Goal: Contribute content: Add original content to the website for others to see

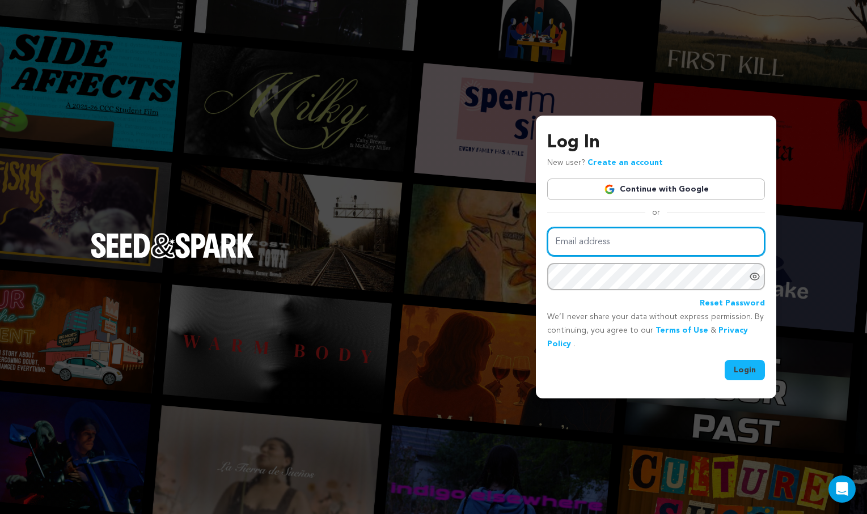
type input "Chuchiadaliz@gmail.com"
click at [744, 367] on button "Login" at bounding box center [745, 370] width 40 height 20
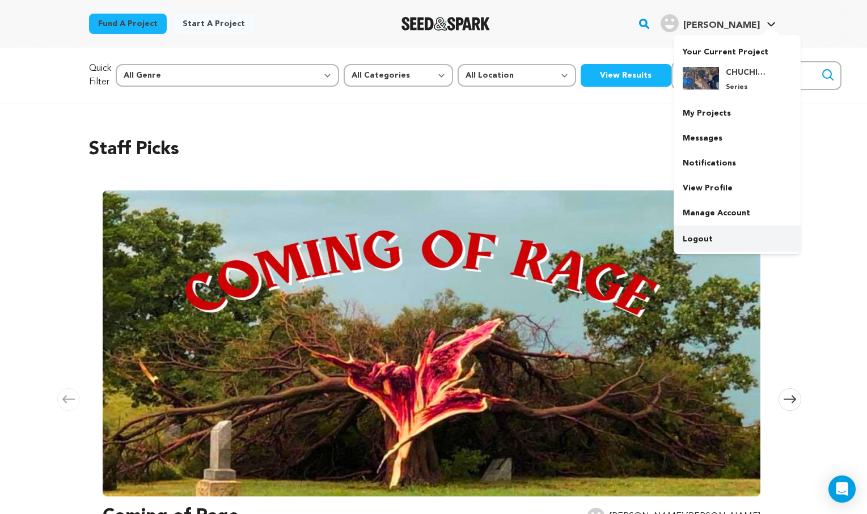
click at [703, 246] on link "Logout" at bounding box center [737, 239] width 127 height 25
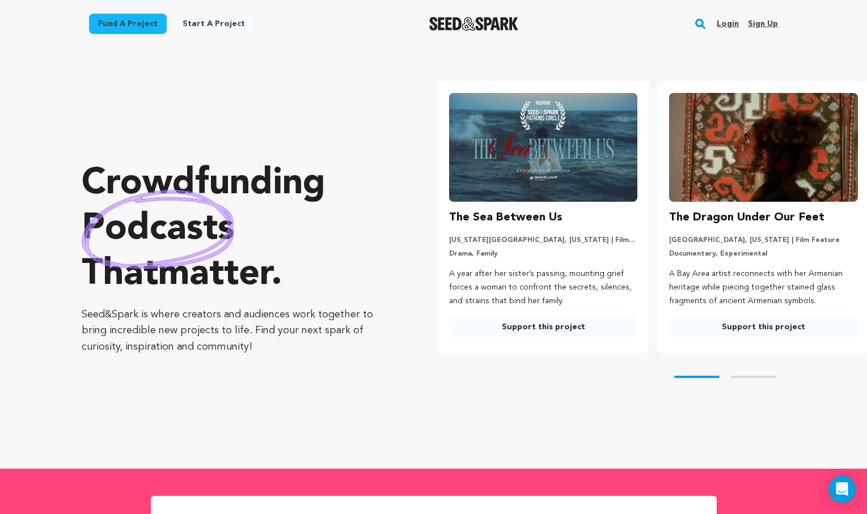
click at [824, 231] on ul "The Sea Between Us New York City, New York | Film Short Drama, Family A year af…" at bounding box center [652, 218] width 429 height 272
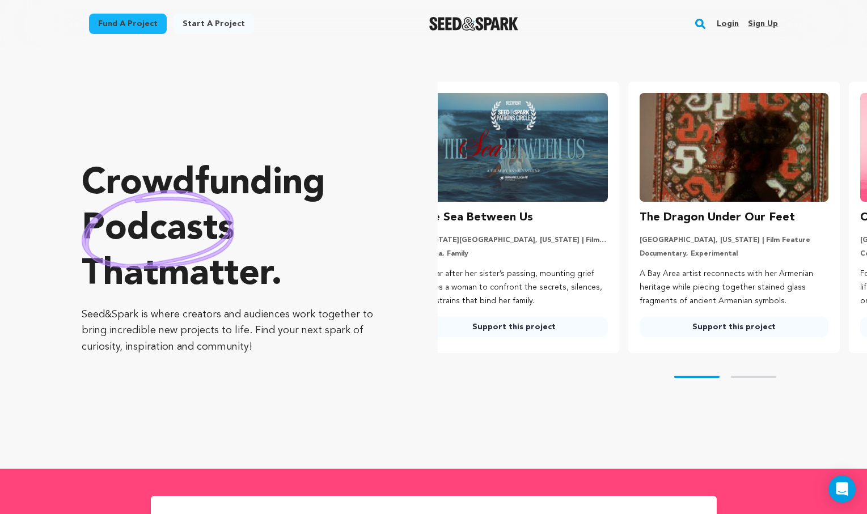
click at [726, 130] on img at bounding box center [734, 147] width 189 height 109
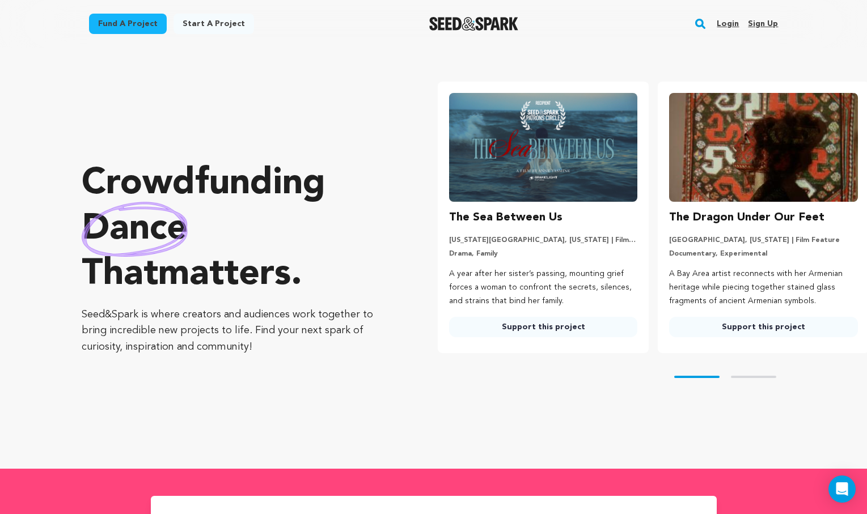
click at [733, 24] on link "Login" at bounding box center [728, 24] width 22 height 18
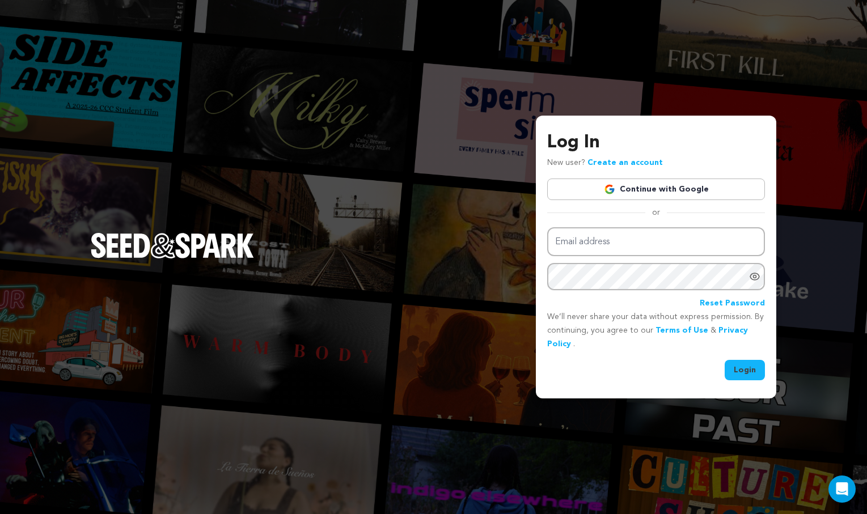
click at [675, 192] on link "Continue with Google" at bounding box center [656, 190] width 218 height 22
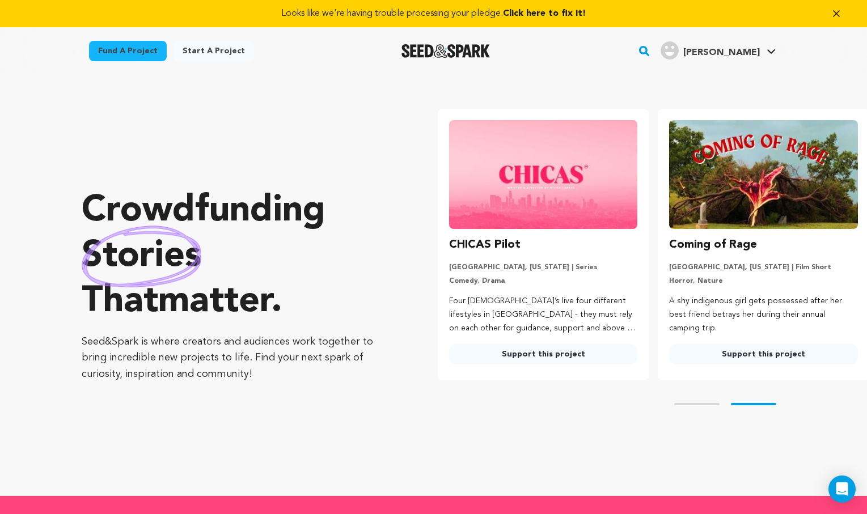
scroll to position [0, 230]
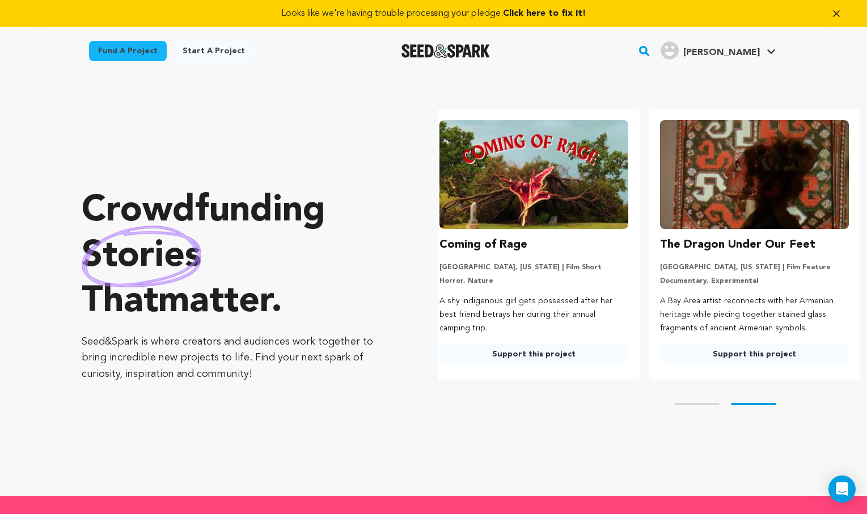
click at [687, 404] on button "Skip to prev slide page" at bounding box center [696, 404] width 45 height 2
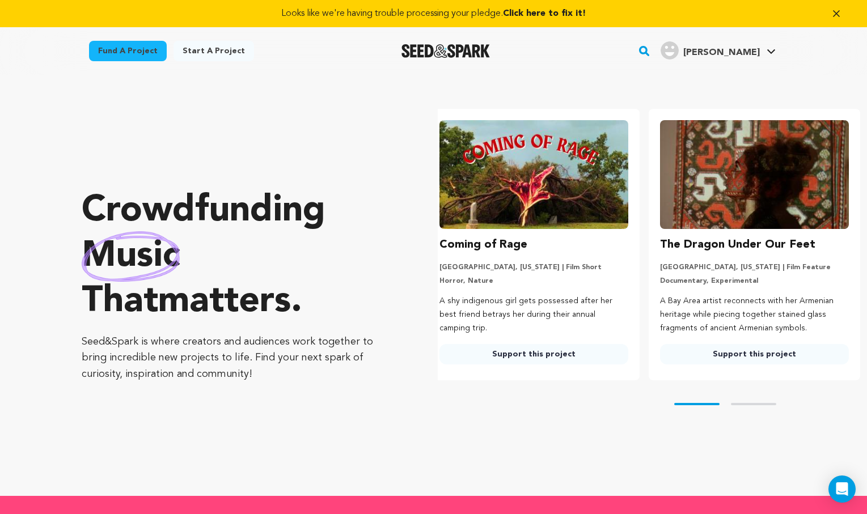
scroll to position [0, 0]
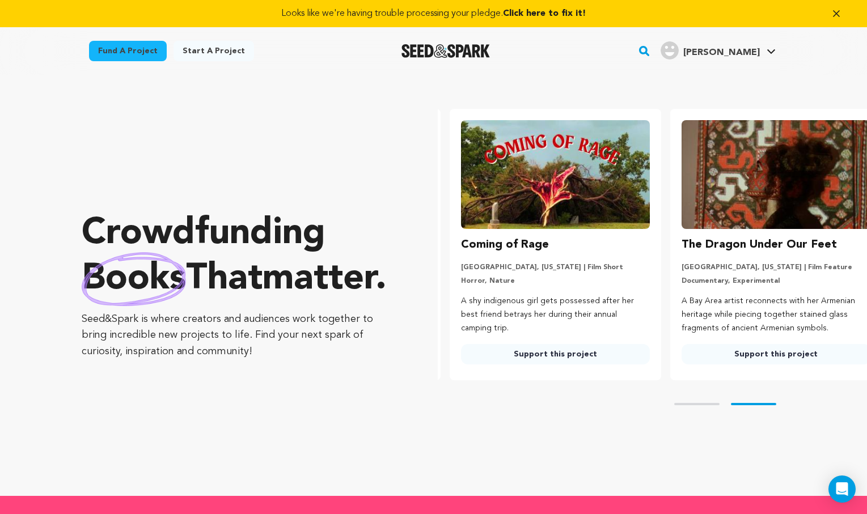
click at [568, 161] on img at bounding box center [555, 174] width 189 height 109
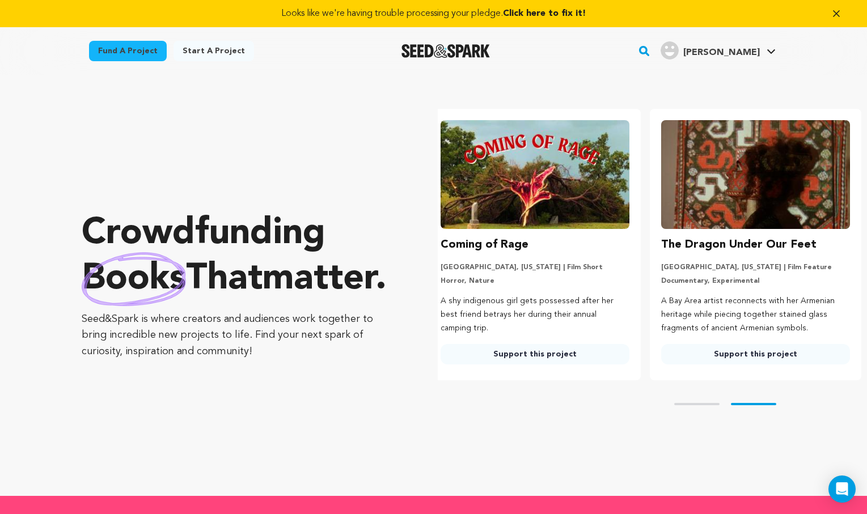
scroll to position [0, 230]
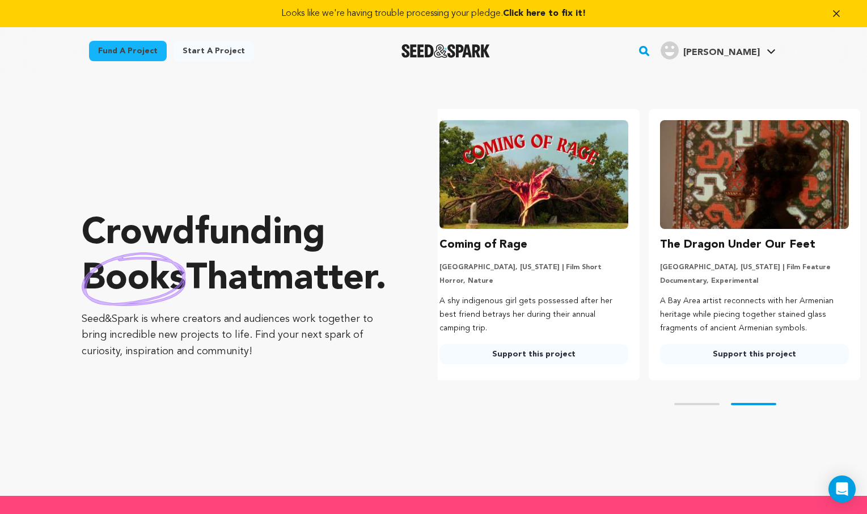
click at [687, 403] on button "Skip to prev slide page" at bounding box center [696, 404] width 45 height 2
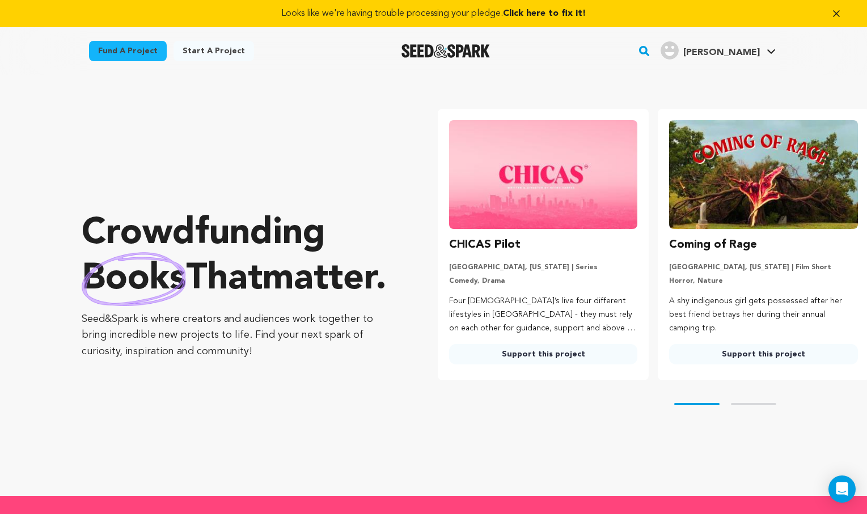
click at [510, 158] on img at bounding box center [543, 174] width 189 height 109
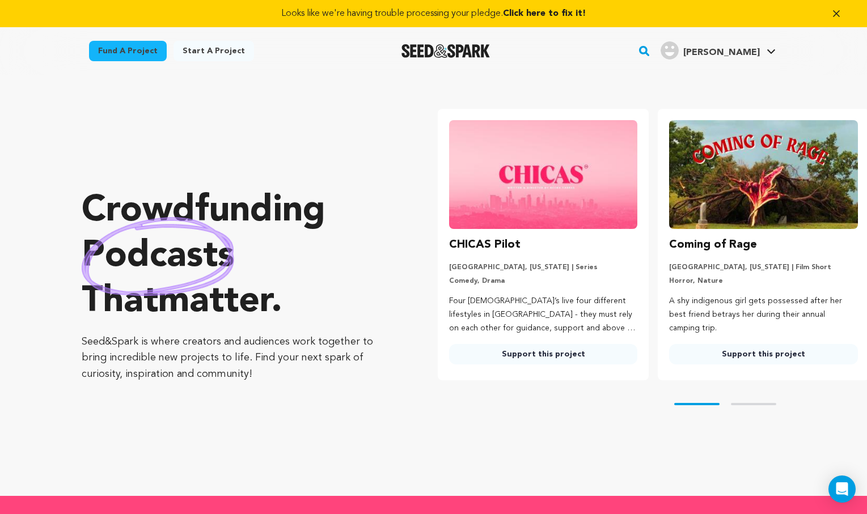
click at [460, 247] on h3 "CHICAS Pilot" at bounding box center [484, 245] width 71 height 18
click at [507, 151] on img at bounding box center [543, 174] width 189 height 109
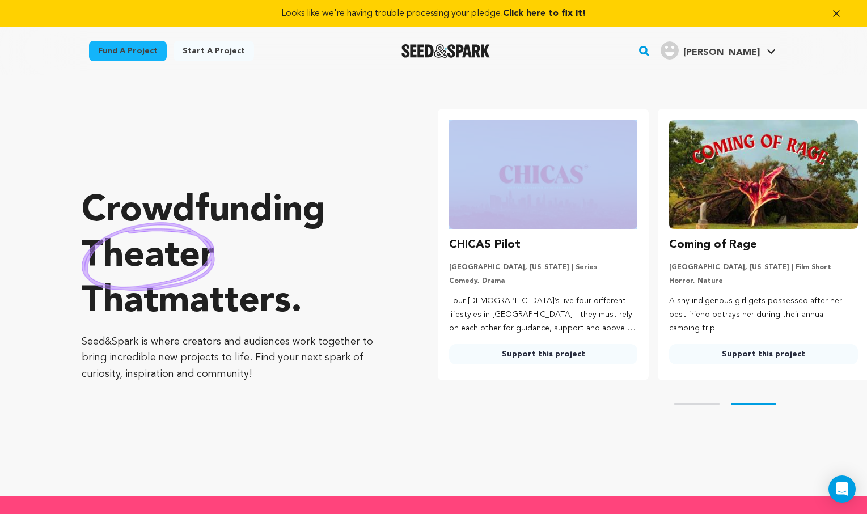
click at [554, 352] on link "Support this project" at bounding box center [543, 354] width 189 height 20
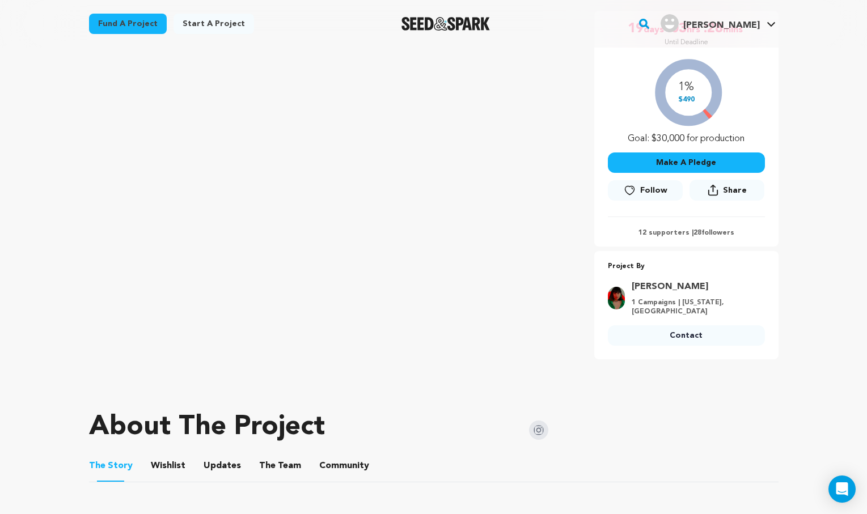
scroll to position [148, 0]
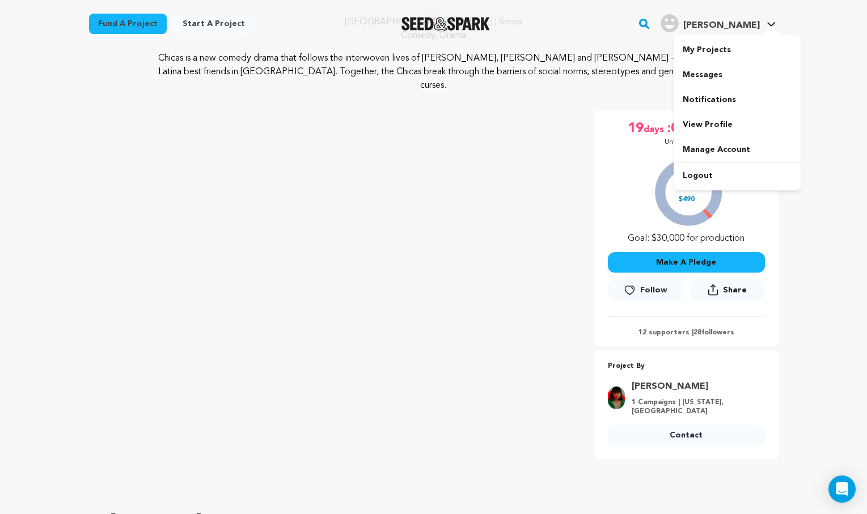
click at [750, 24] on span "[PERSON_NAME]" at bounding box center [721, 25] width 77 height 9
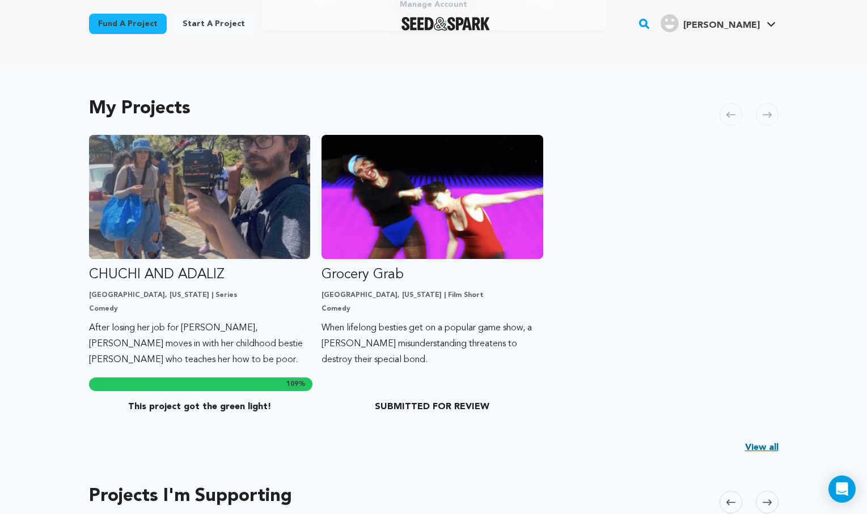
scroll to position [234, 0]
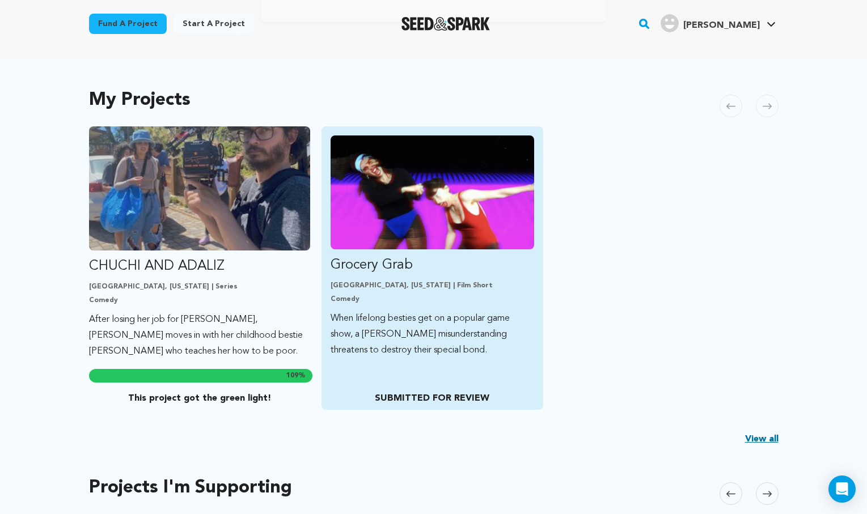
click at [449, 234] on img "Fund Grocery Grab" at bounding box center [433, 193] width 204 height 114
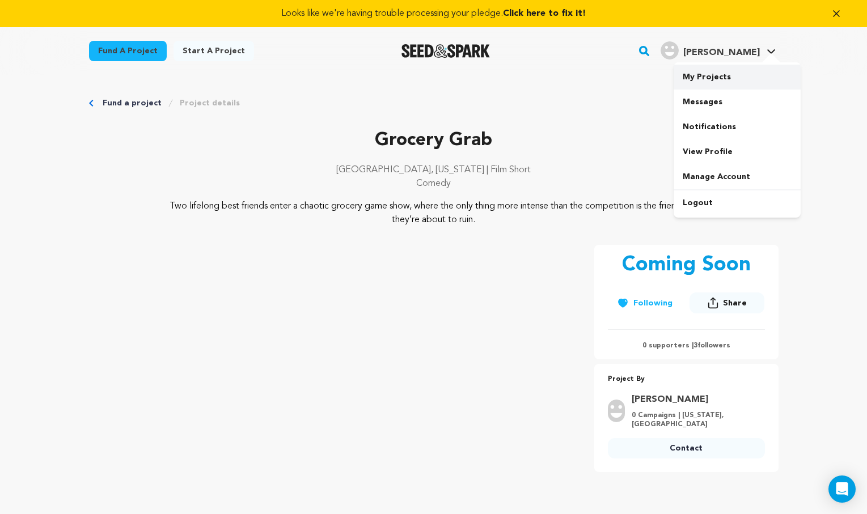
click at [714, 81] on link "My Projects" at bounding box center [737, 77] width 127 height 25
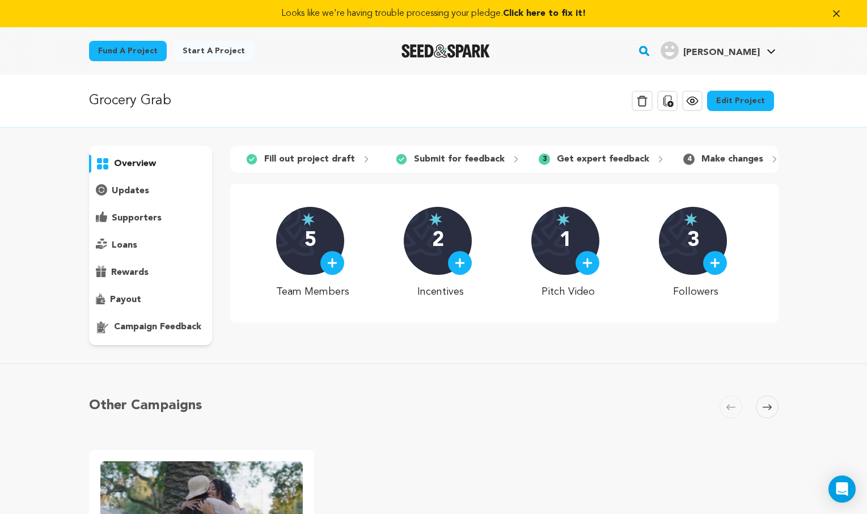
click at [739, 99] on link "Edit Project" at bounding box center [740, 101] width 67 height 20
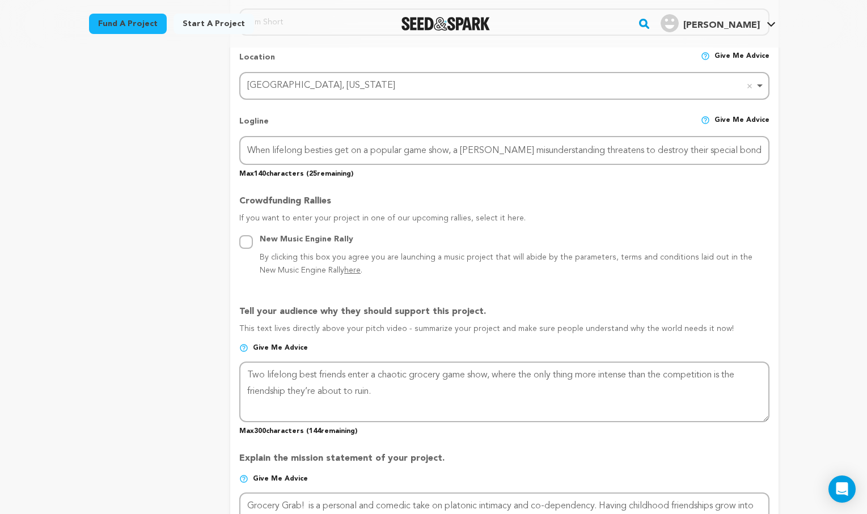
scroll to position [545, 0]
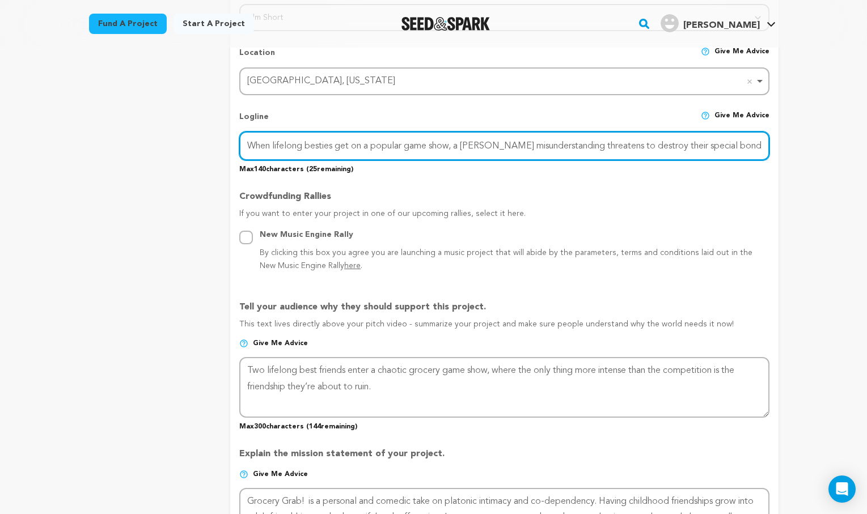
click at [426, 142] on input "When lifelong besties get on a popular game show, a petty misunderstanding thre…" at bounding box center [504, 146] width 530 height 29
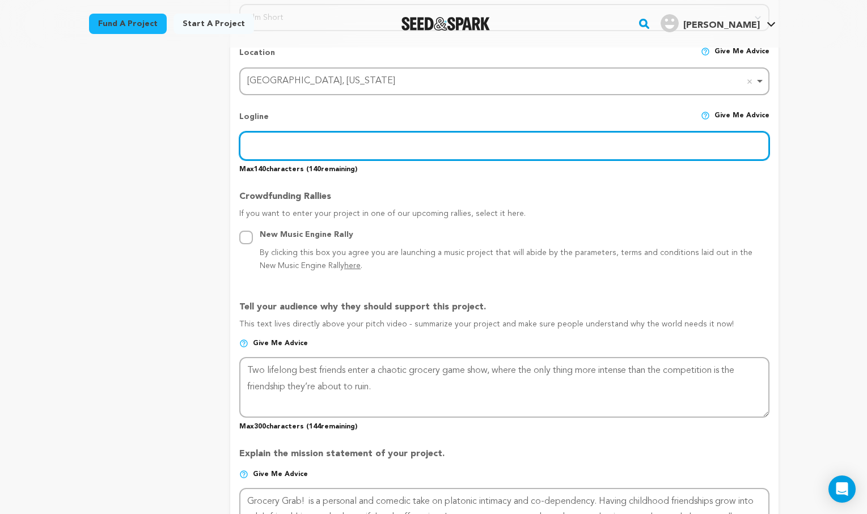
click at [259, 145] on input "text" at bounding box center [504, 146] width 530 height 29
paste input "In 1992, two codependent best friends fall apart on live TV, exposing the high …"
click at [321, 140] on input "In 1992, two codependent best friends fall apart on live TV, exposing the high …" at bounding box center [504, 146] width 530 height 29
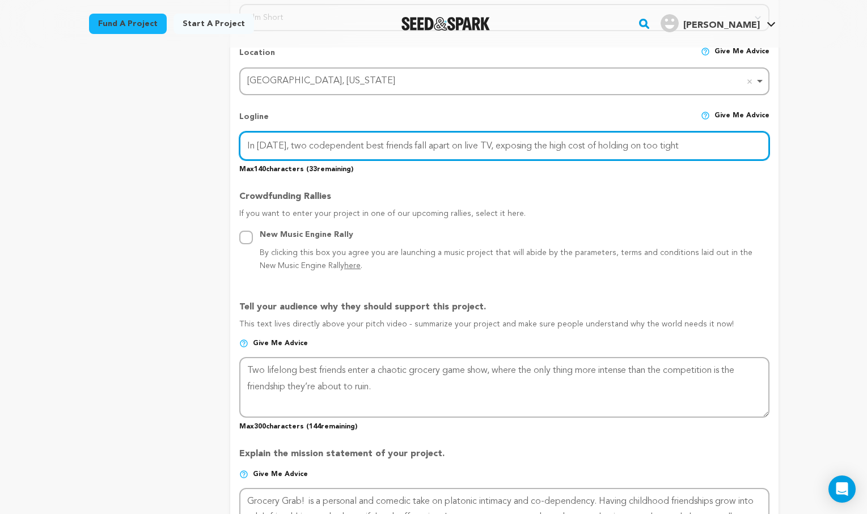
click at [321, 140] on input "In 1992, two codependent best friends fall apart on live TV, exposing the high …" at bounding box center [504, 146] width 530 height 29
paste input "Two lifelong best friends enter a chaotic grocery game show, where the only thi…"
type input "Two lifelong best friends enter a chaotic grocery game show, where the only thi…"
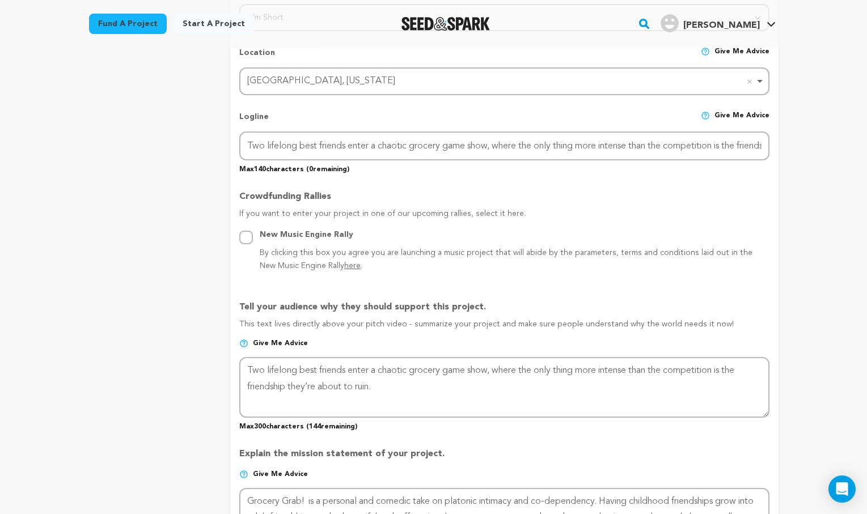
click at [524, 175] on div "Project Title Project Name Grocery Grab Project URL Give me advice Project URL …" at bounding box center [504, 368] width 530 height 1368
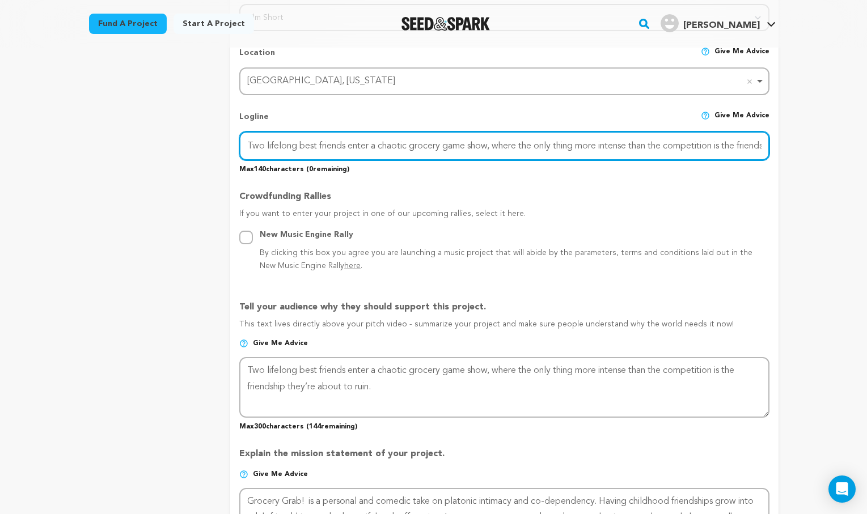
drag, startPoint x: 244, startPoint y: 142, endPoint x: 802, endPoint y: 131, distance: 558.1
click at [318, 147] on input "Two lifelong best friends enter a chaotic grocery game show, where the only thi…" at bounding box center [504, 146] width 530 height 29
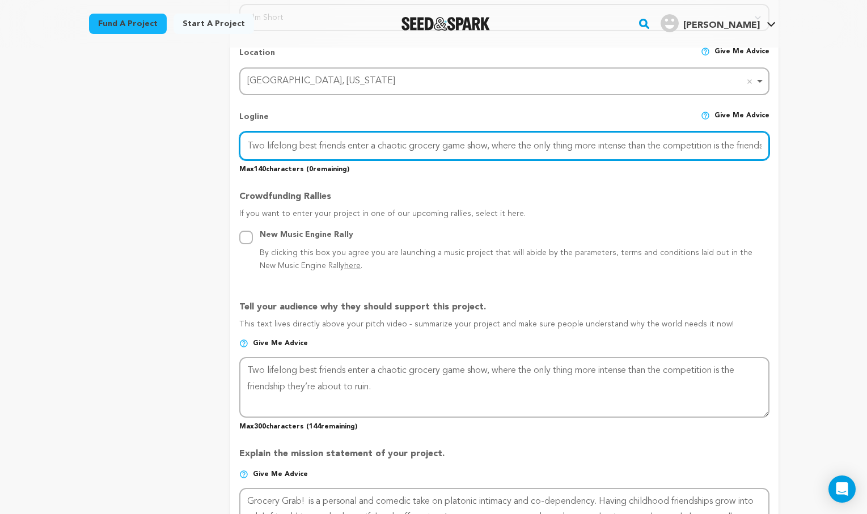
click at [318, 147] on input "Two lifelong best friends enter a chaotic grocery game show, where the only thi…" at bounding box center [504, 146] width 530 height 29
click at [264, 145] on input "text" at bounding box center [504, 146] width 530 height 29
paste input "In 1992, two codependent best friends fall apart on live TV, exposing the high …"
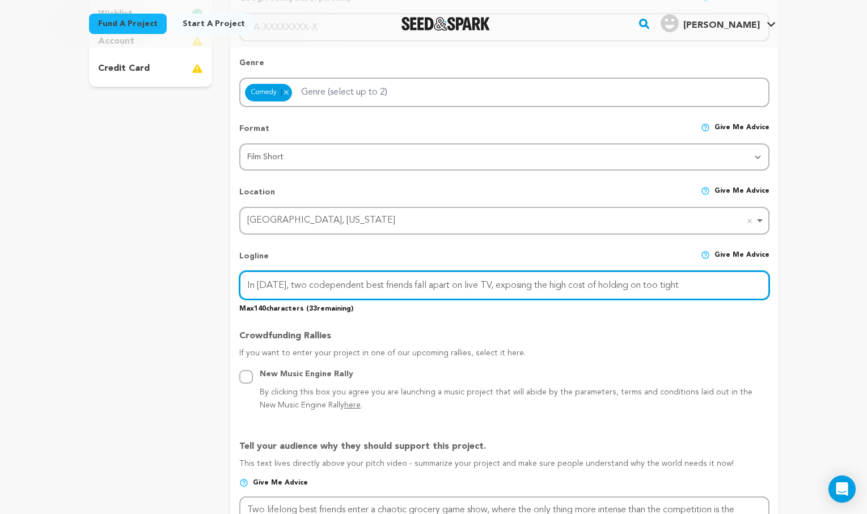
scroll to position [403, 0]
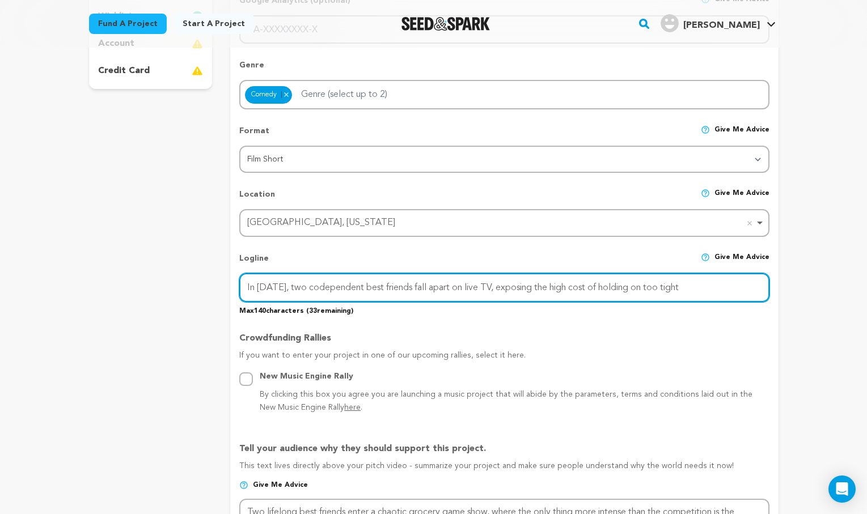
type input "In 1992, two codependent best friends fall apart on live TV, exposing the high …"
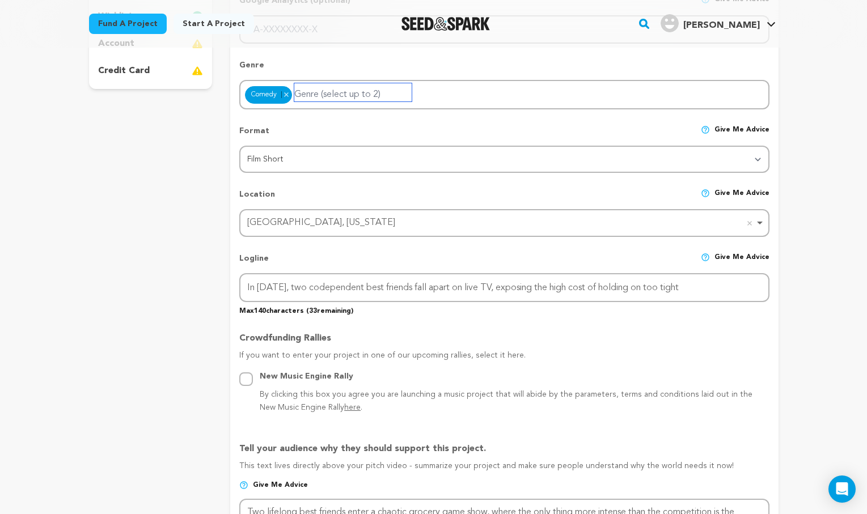
click at [359, 91] on input "Genre (select up to 2)" at bounding box center [352, 92] width 117 height 18
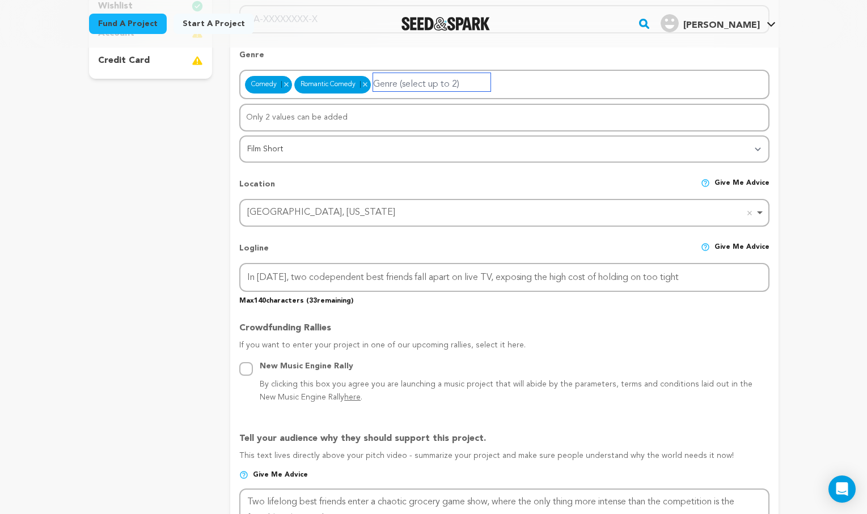
scroll to position [0, 0]
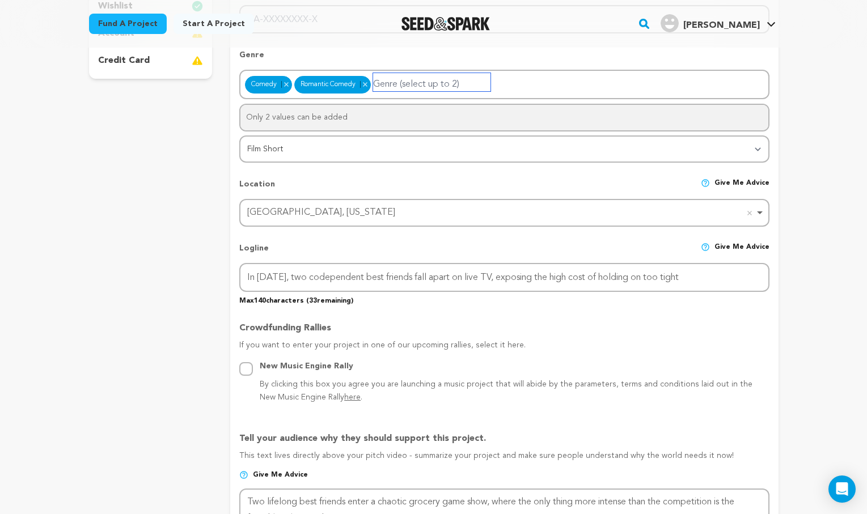
click at [464, 79] on input "Genre (select up to 2)" at bounding box center [431, 82] width 117 height 18
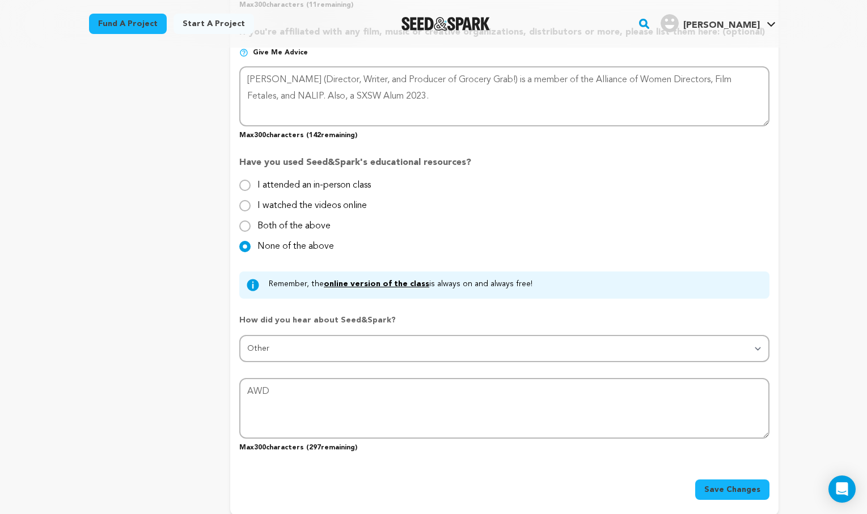
scroll to position [1097, 0]
click at [244, 221] on input "Both of the above" at bounding box center [244, 226] width 11 height 11
radio input "true"
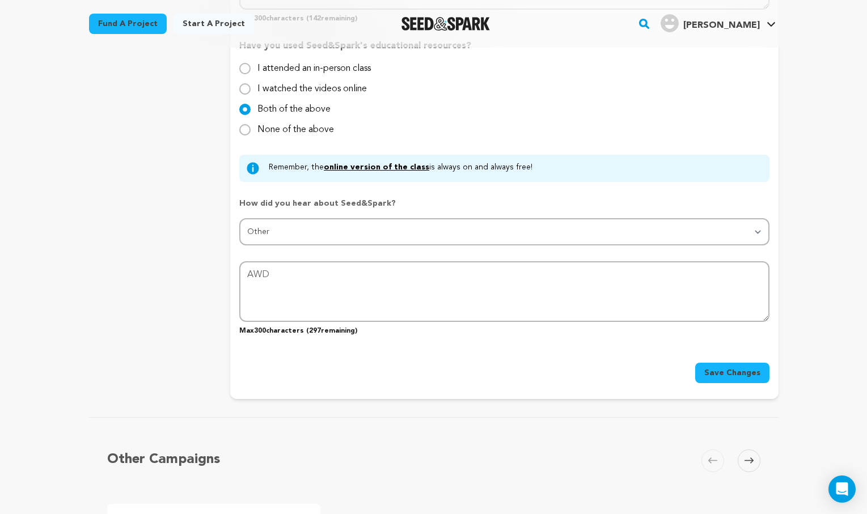
scroll to position [1224, 0]
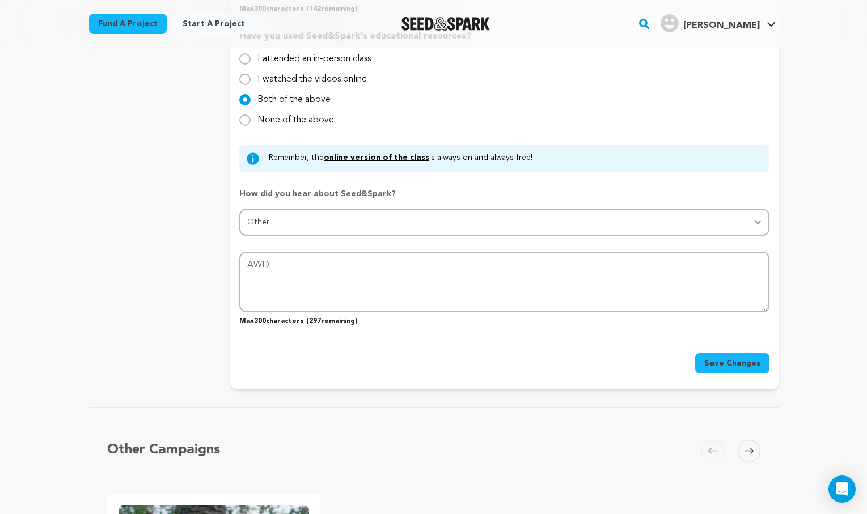
click at [742, 358] on span "Save Changes" at bounding box center [732, 363] width 56 height 11
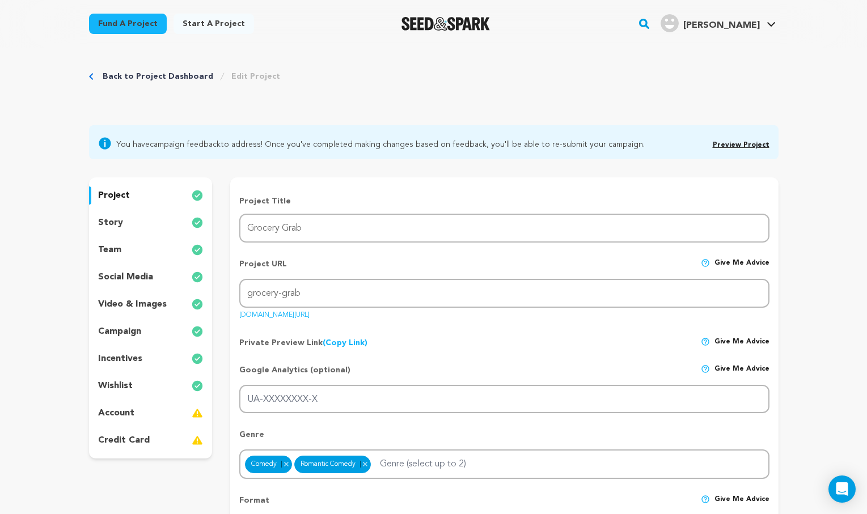
scroll to position [33, 0]
click at [124, 218] on div "story" at bounding box center [151, 223] width 124 height 18
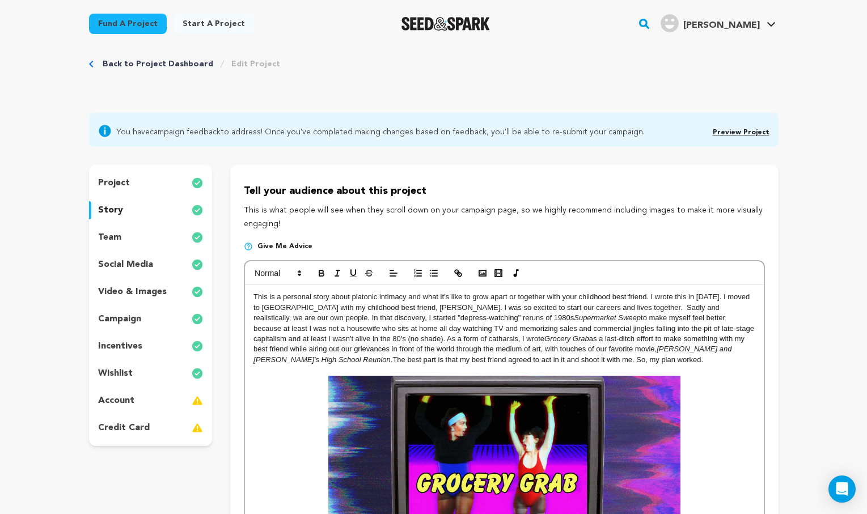
scroll to position [46, 0]
drag, startPoint x: 719, startPoint y: 317, endPoint x: 746, endPoint y: 315, distance: 27.3
click at [746, 315] on p "This is a personal story about platonic intimacy and what it's like to grow apa…" at bounding box center [503, 327] width 501 height 73
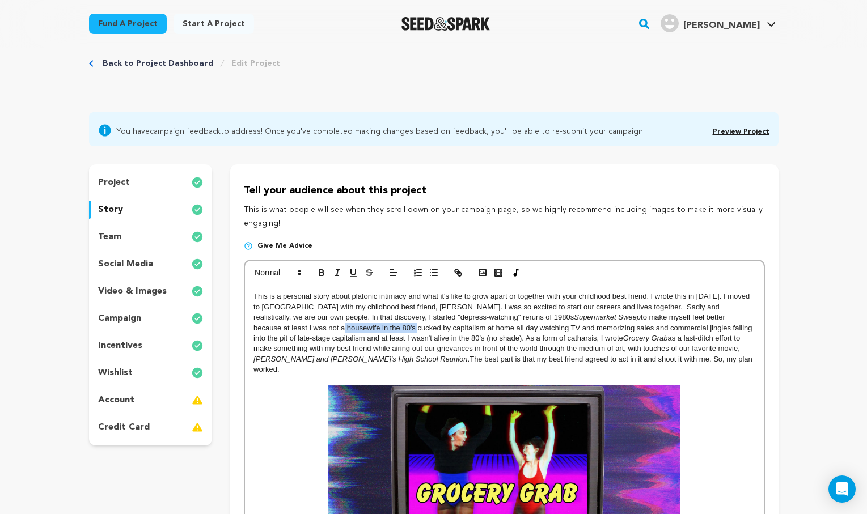
drag, startPoint x: 753, startPoint y: 316, endPoint x: 678, endPoint y: 314, distance: 75.4
click at [678, 314] on p "This is a personal story about platonic intimacy and what it's like to grow apa…" at bounding box center [503, 333] width 501 height 84
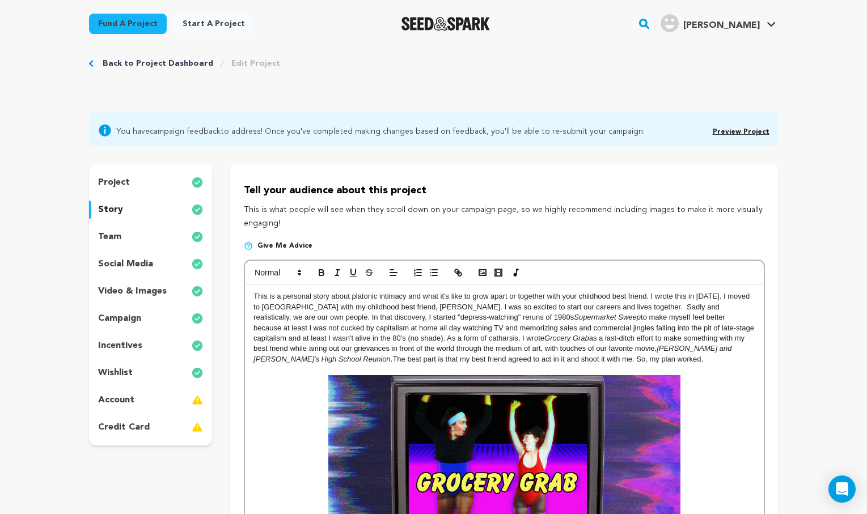
click at [745, 315] on p "This is a personal story about platonic intimacy and what it's like to grow apa…" at bounding box center [503, 327] width 501 height 73
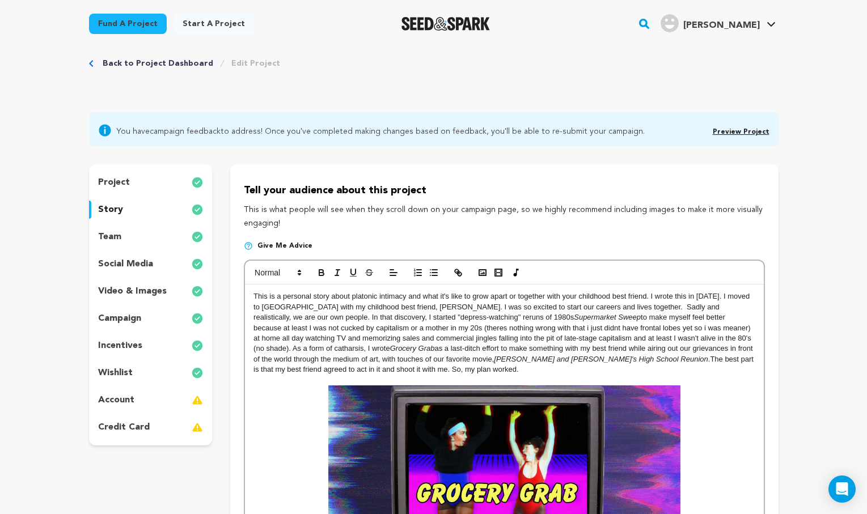
click at [541, 323] on p "This is a personal story about platonic intimacy and what it's like to grow apa…" at bounding box center [503, 333] width 501 height 84
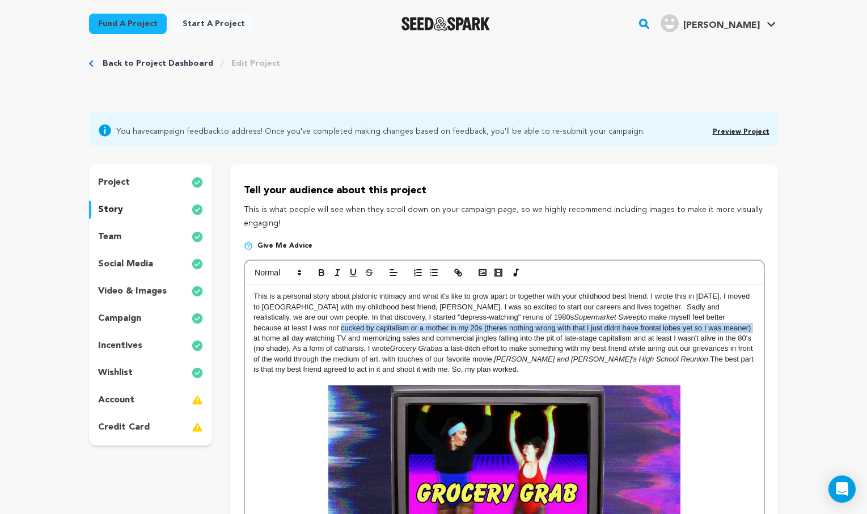
drag, startPoint x: 584, startPoint y: 327, endPoint x: 676, endPoint y: 315, distance: 92.6
click at [676, 315] on p "This is a personal story about platonic intimacy and what it's like to grow apa…" at bounding box center [503, 333] width 501 height 84
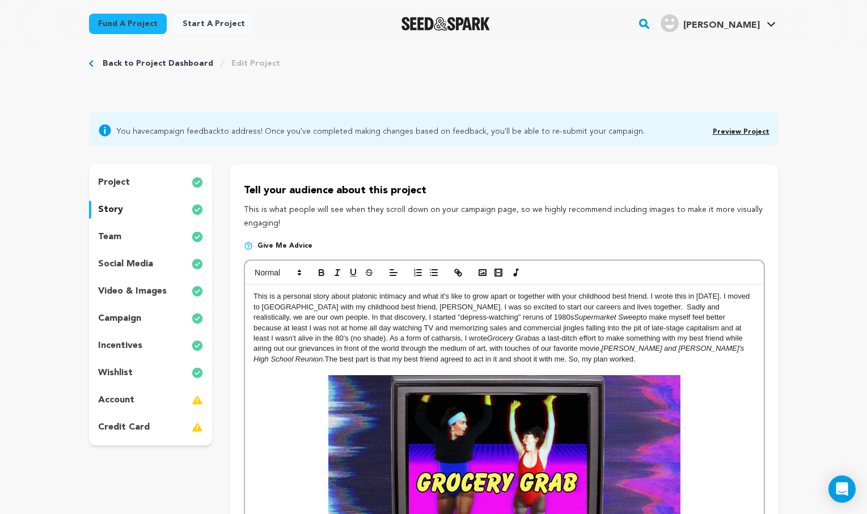
click at [579, 327] on p "This is a personal story about platonic intimacy and what it's like to grow apa…" at bounding box center [503, 327] width 501 height 73
click at [695, 327] on p "This is a personal story about platonic intimacy and what it's like to grow apa…" at bounding box center [503, 327] width 501 height 73
click at [705, 327] on p "This is a personal story about platonic intimacy and what it's like to grow apa…" at bounding box center [503, 327] width 501 height 73
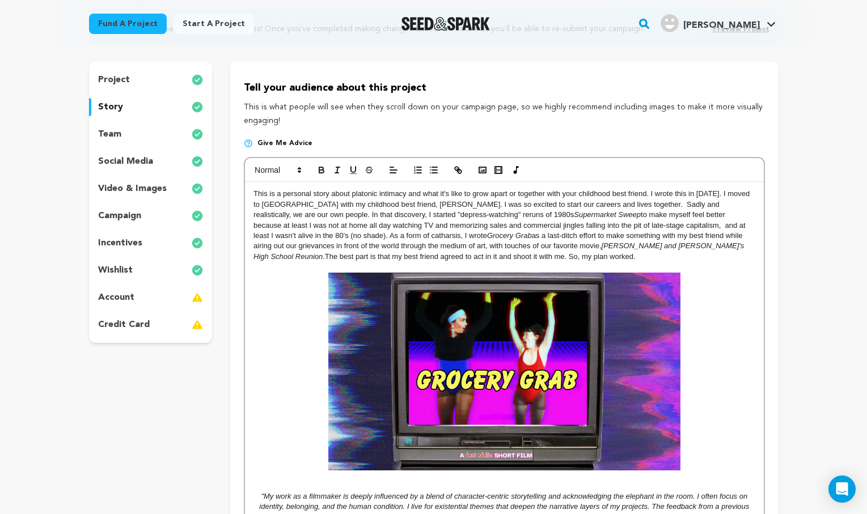
scroll to position [130, 0]
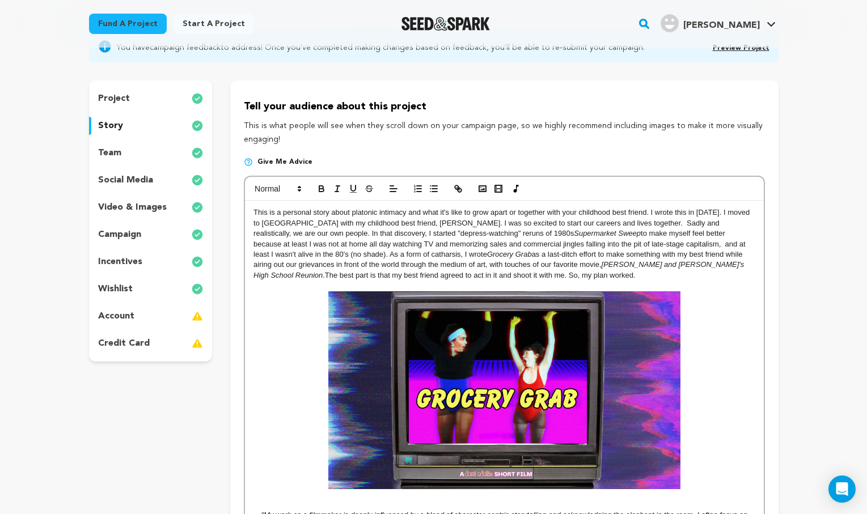
drag, startPoint x: 349, startPoint y: 211, endPoint x: 330, endPoint y: 211, distance: 18.7
click at [330, 211] on p "GROCERY GRAB is a This is a personal story about platonic intimacy and what it'…" at bounding box center [503, 244] width 501 height 73
drag, startPoint x: 253, startPoint y: 210, endPoint x: 313, endPoint y: 210, distance: 59.5
click at [313, 210] on p "GROCERY GRAB is a personal story about platonic intimacy and what it's like to …" at bounding box center [503, 244] width 501 height 73
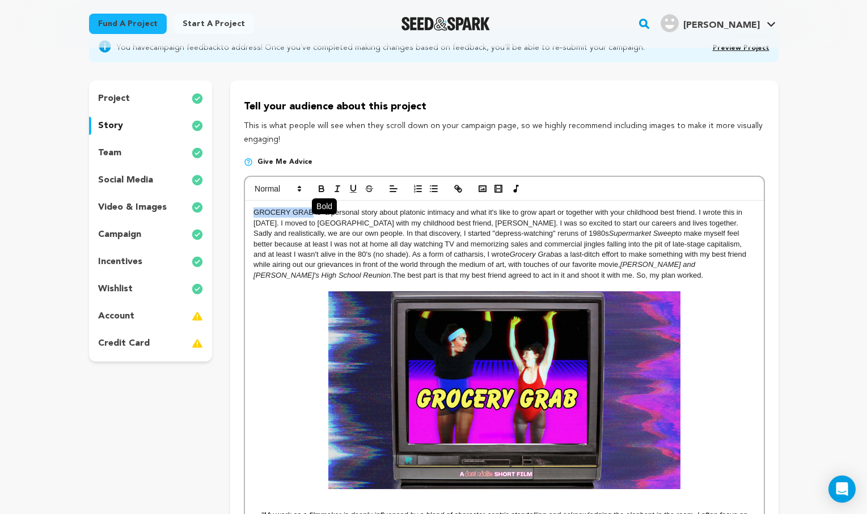
click at [319, 184] on icon "button" at bounding box center [321, 189] width 10 height 10
click at [300, 188] on polygon at bounding box center [299, 187] width 2 height 1
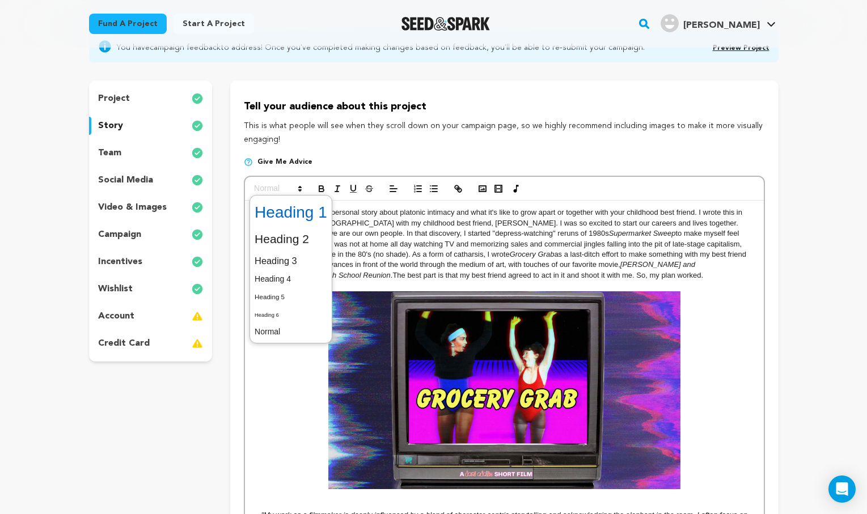
click at [307, 215] on span at bounding box center [291, 212] width 73 height 29
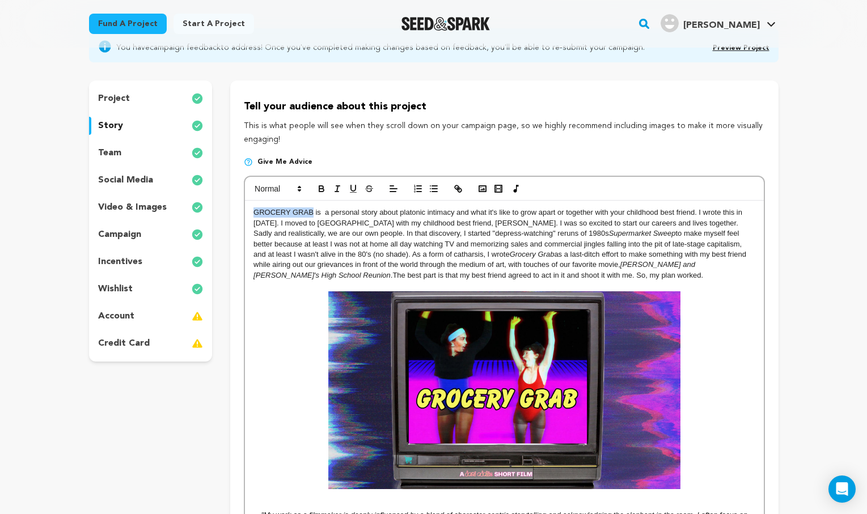
drag, startPoint x: 312, startPoint y: 210, endPoint x: 253, endPoint y: 209, distance: 59.5
click at [277, 186] on span at bounding box center [277, 189] width 56 height 14
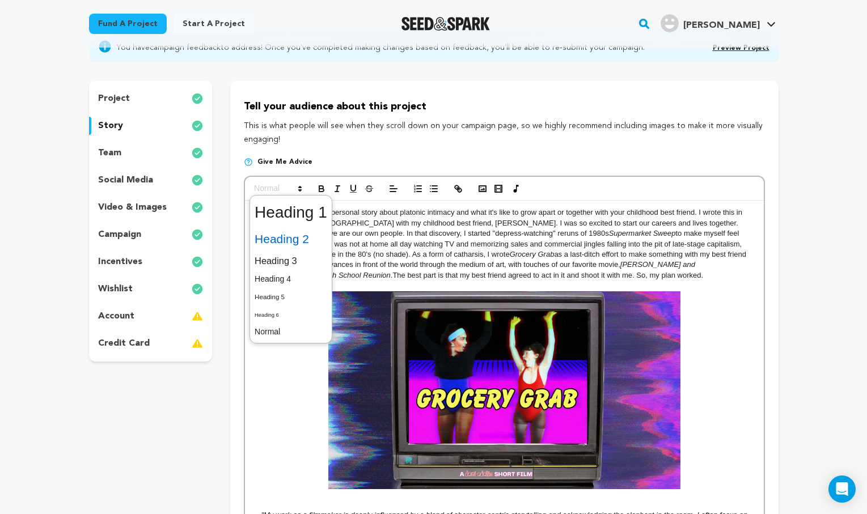
click at [290, 234] on span at bounding box center [291, 239] width 73 height 24
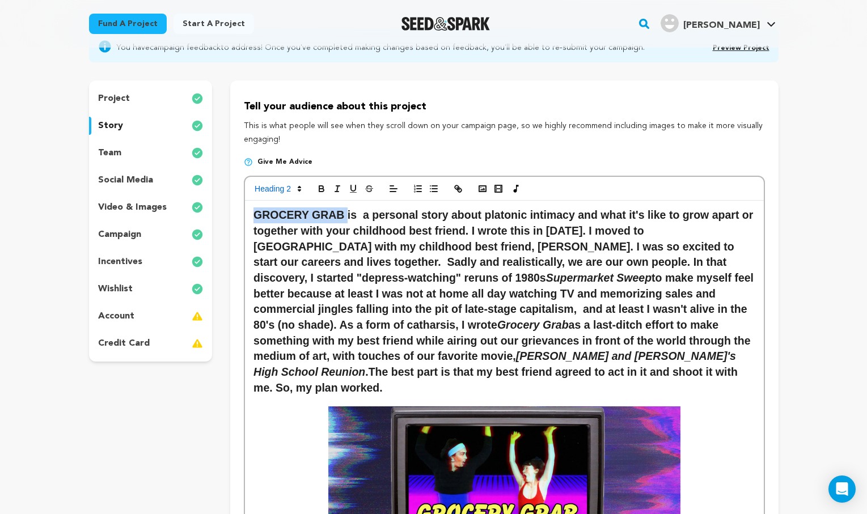
drag, startPoint x: 346, startPoint y: 211, endPoint x: 257, endPoint y: 214, distance: 89.6
click at [257, 214] on h2 "GROCERY GRAB is a personal story about platonic intimacy and what it's like to …" at bounding box center [503, 302] width 501 height 188
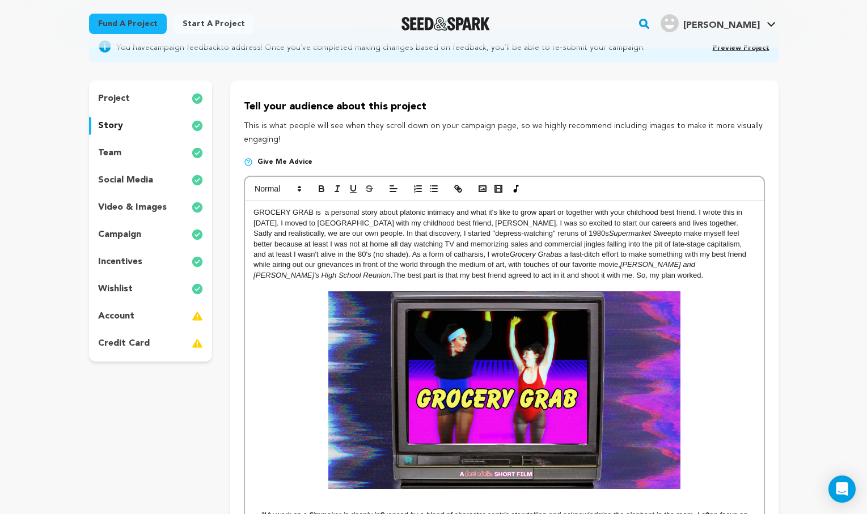
click at [312, 210] on p "GROCERY GRAB is a personal story about platonic intimacy and what it's like to …" at bounding box center [503, 244] width 501 height 73
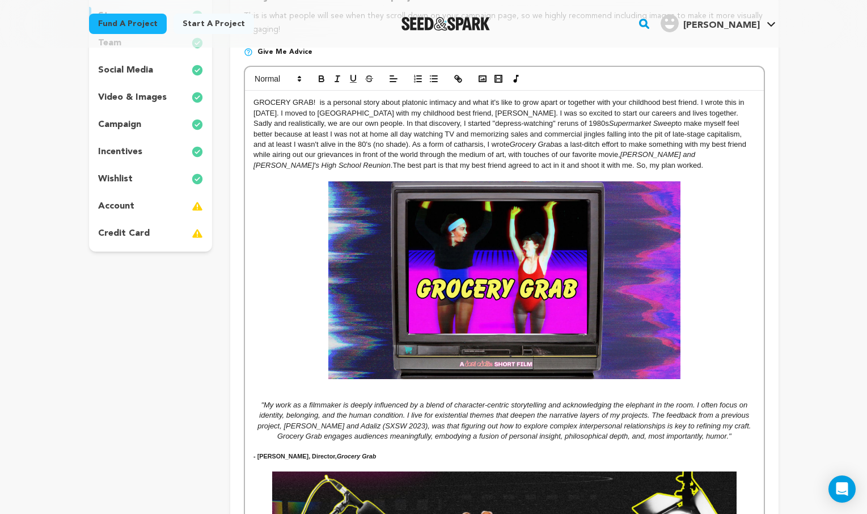
scroll to position [260, 0]
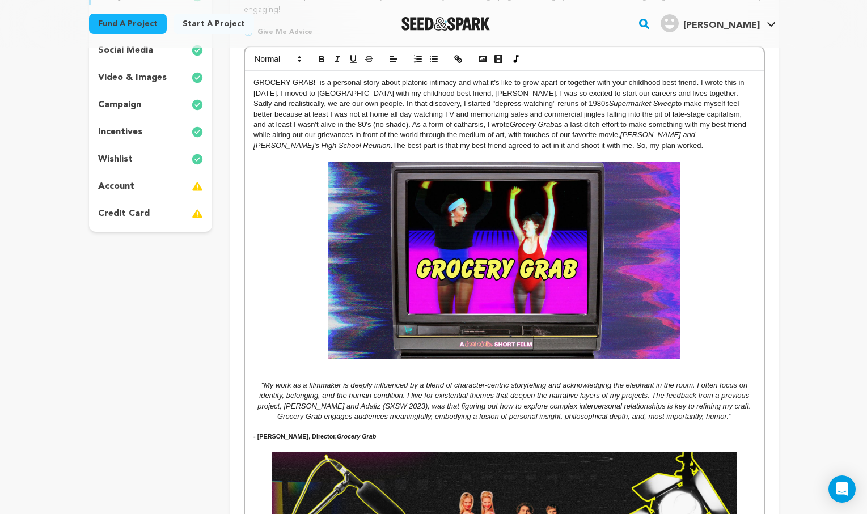
click at [646, 260] on img at bounding box center [504, 261] width 352 height 198
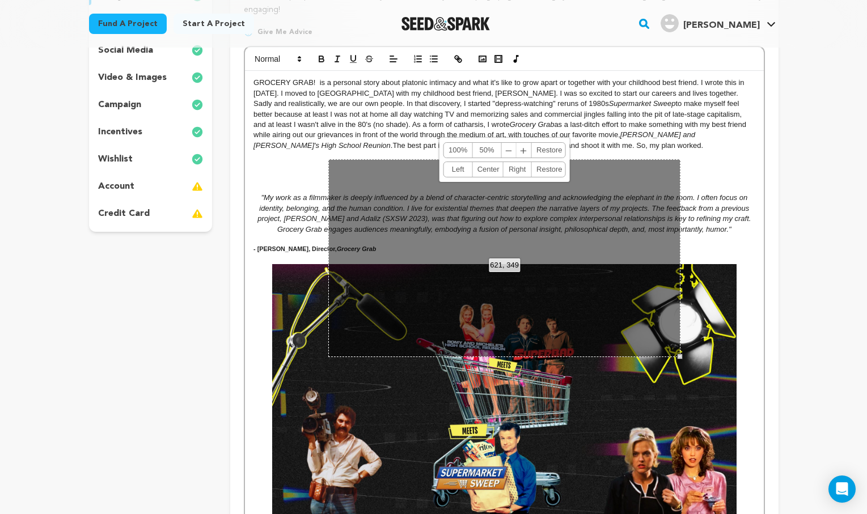
click at [698, 421] on img at bounding box center [504, 394] width 464 height 261
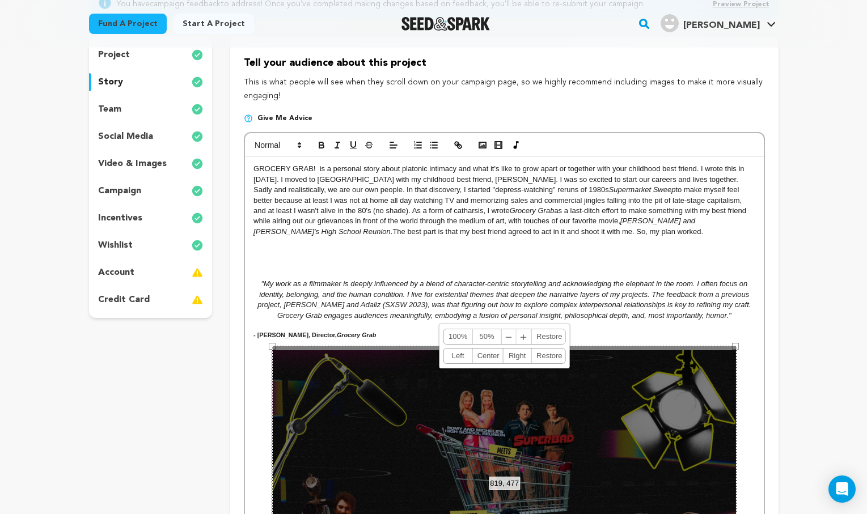
scroll to position [171, 0]
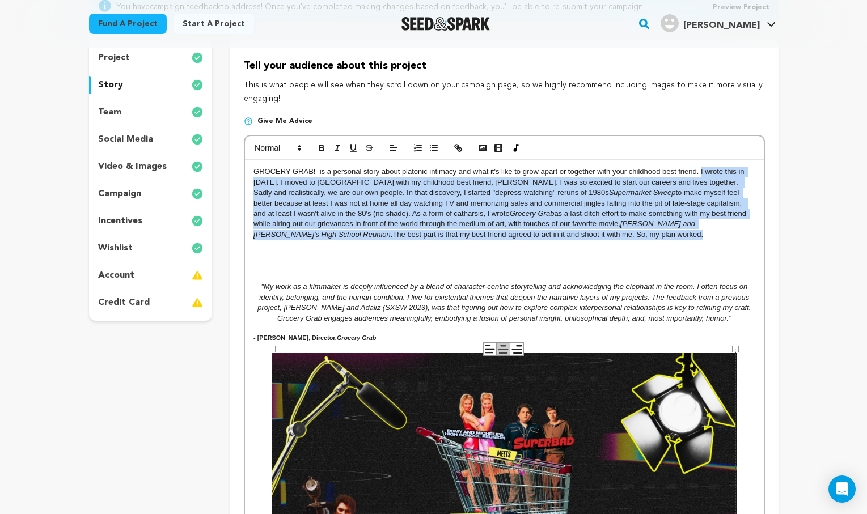
drag, startPoint x: 463, startPoint y: 230, endPoint x: 700, endPoint y: 172, distance: 244.0
click at [700, 172] on p "GROCERY GRAB! is a personal story about platonic intimacy and what it's like to…" at bounding box center [503, 203] width 501 height 73
copy p "I wrote this in 2014. I moved to LA with my childhood best friend, Auri. I was …"
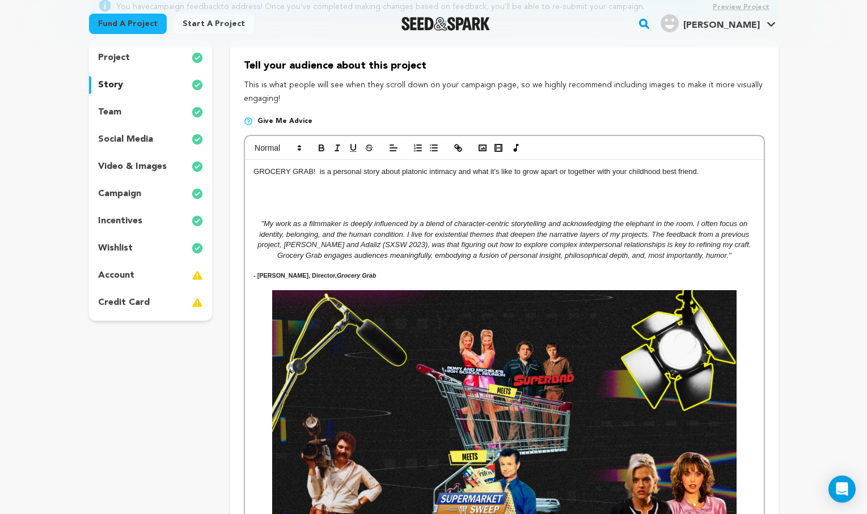
drag, startPoint x: 719, startPoint y: 173, endPoint x: 248, endPoint y: 167, distance: 471.2
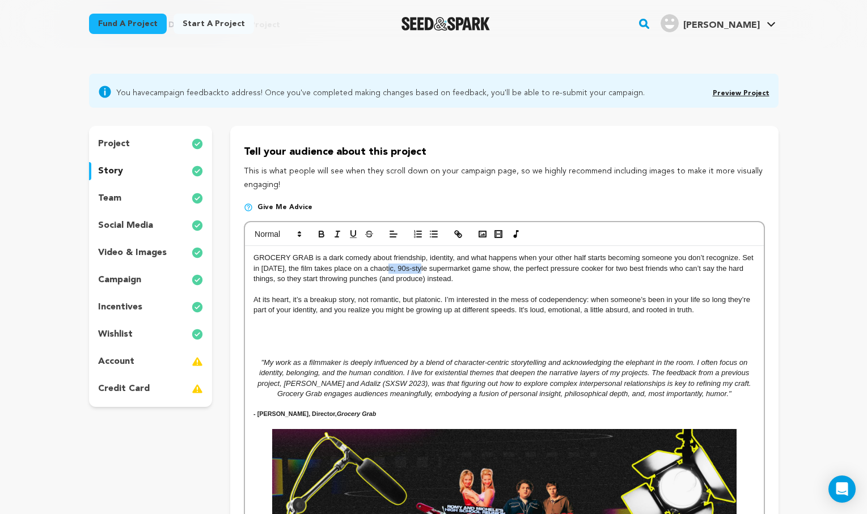
drag, startPoint x: 421, startPoint y: 265, endPoint x: 386, endPoint y: 268, distance: 34.7
click at [386, 268] on p "GROCERY GRAB is a dark comedy about friendship, identity, and what happens when…" at bounding box center [503, 268] width 501 height 31
click at [733, 316] on p at bounding box center [503, 321] width 501 height 10
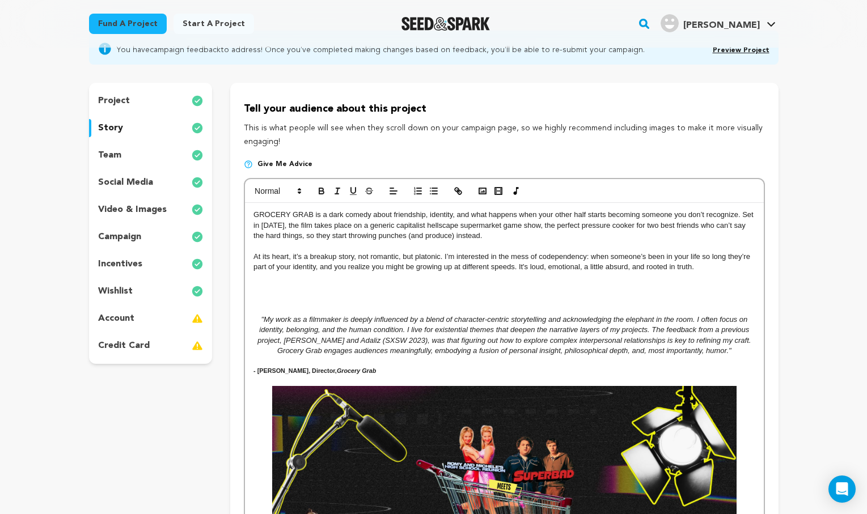
scroll to position [99, 0]
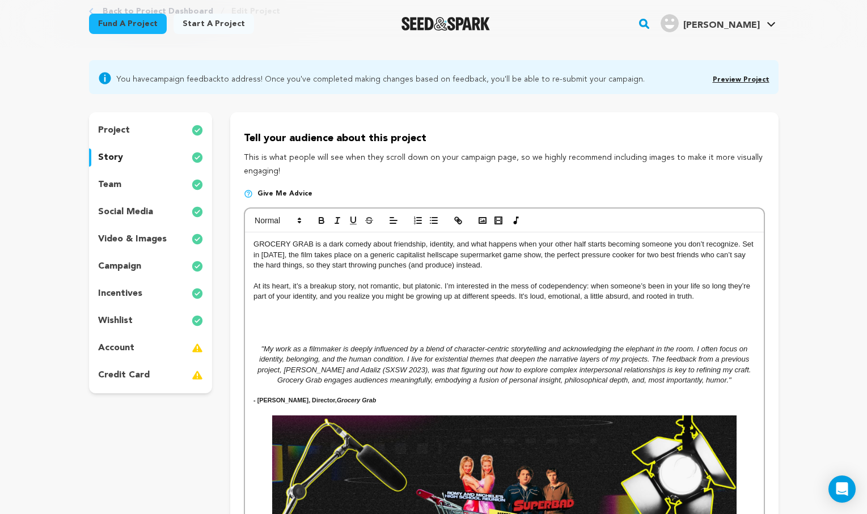
click at [253, 283] on p "At its heart, it’s a breakup story, not romantic, but platonic. I’m interested …" at bounding box center [503, 291] width 501 height 21
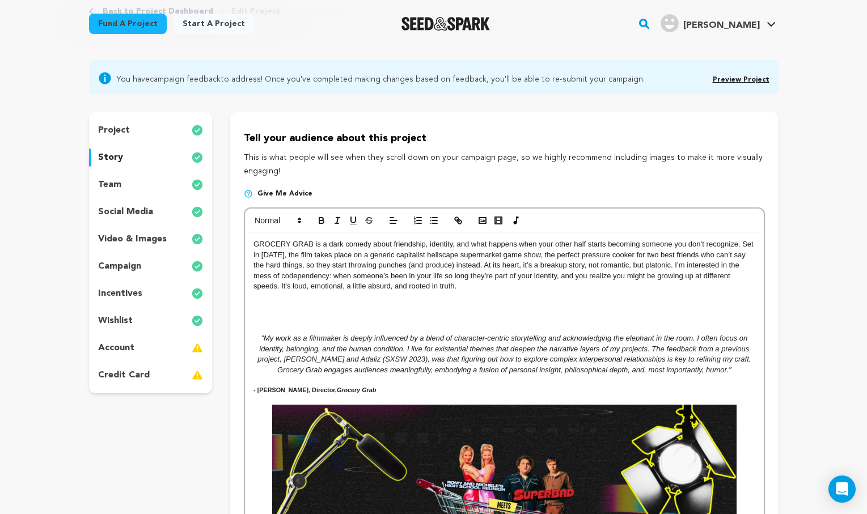
click at [455, 285] on p "GROCERY GRAB is a dark comedy about friendship, identity, and what happens when…" at bounding box center [503, 265] width 501 height 52
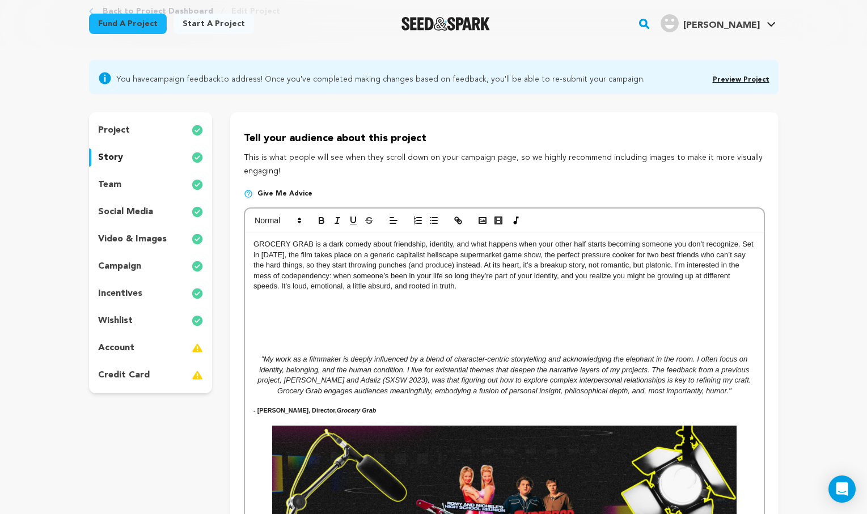
scroll to position [8, 0]
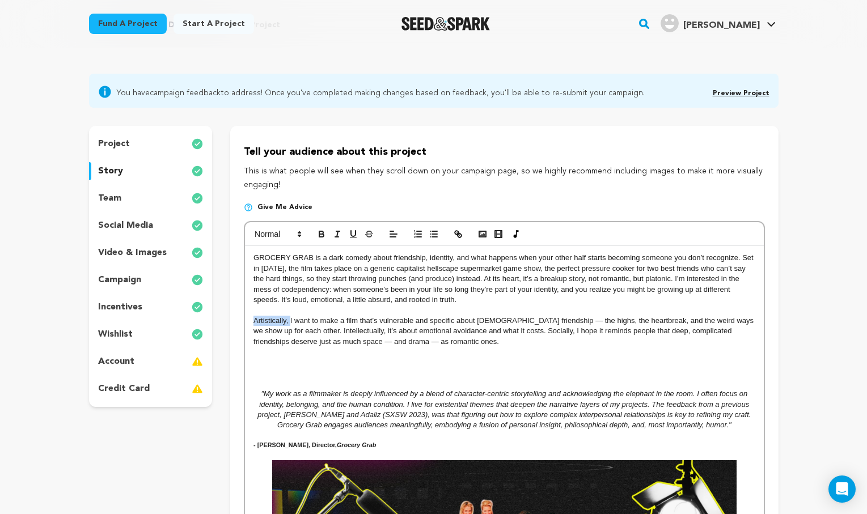
drag, startPoint x: 290, startPoint y: 316, endPoint x: 242, endPoint y: 314, distance: 47.7
click at [507, 318] on p "I want to make a film that’s vulnerable and specific about female friendship — …" at bounding box center [503, 331] width 501 height 31
drag, startPoint x: 299, startPoint y: 329, endPoint x: 236, endPoint y: 329, distance: 62.9
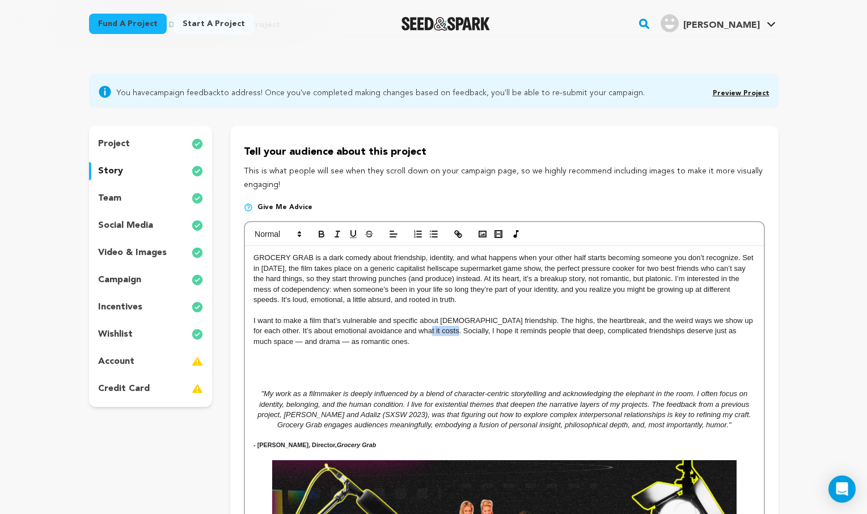
drag, startPoint x: 432, startPoint y: 329, endPoint x: 402, endPoint y: 327, distance: 30.1
click at [402, 327] on p "I want to make a film that’s vulnerable and specific about female friendship. T…" at bounding box center [503, 331] width 501 height 31
click at [435, 350] on p at bounding box center [503, 352] width 501 height 10
click at [698, 327] on p "I want to make a film that’s vulnerable and specific about female friendship. T…" at bounding box center [503, 331] width 501 height 31
click at [739, 329] on p "I want to make a film that’s vulnerable and specific about female friendship. T…" at bounding box center [503, 331] width 501 height 31
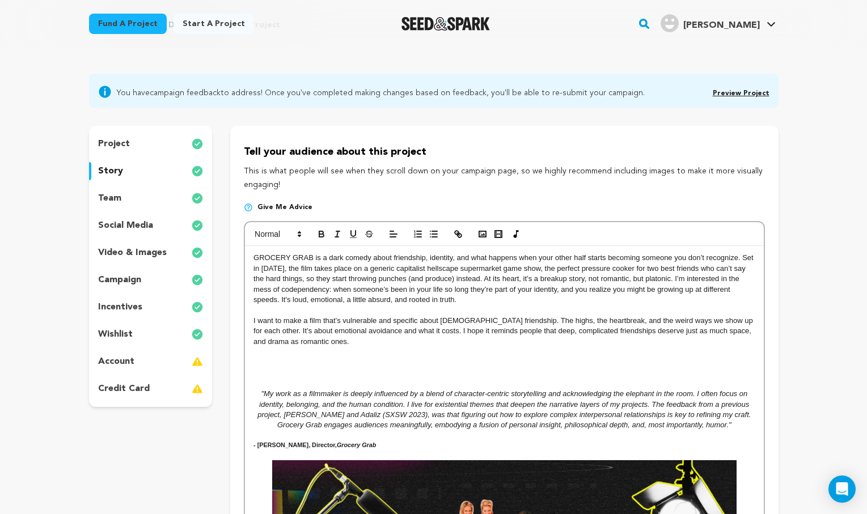
click at [413, 368] on p at bounding box center [503, 373] width 501 height 10
click at [695, 329] on p "I want to make a film that’s vulnerable and specific about female friendship. T…" at bounding box center [503, 331] width 501 height 31
click at [661, 363] on p at bounding box center [503, 363] width 501 height 10
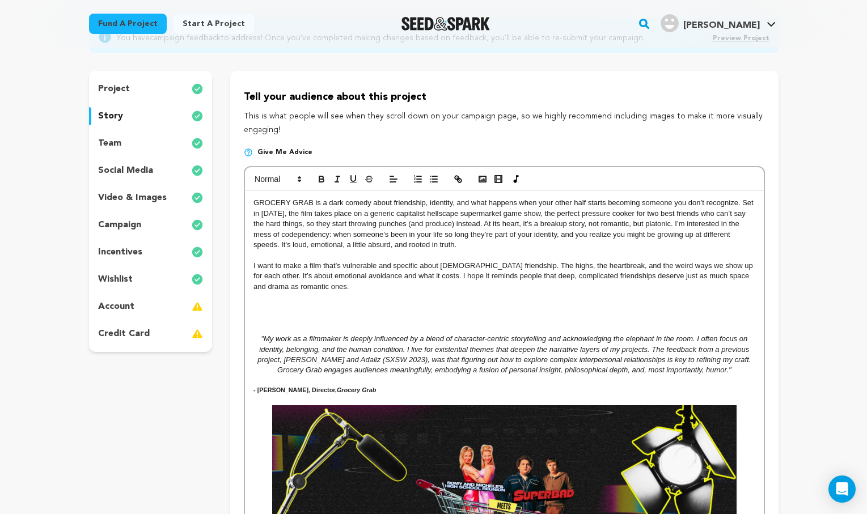
scroll to position [141, 0]
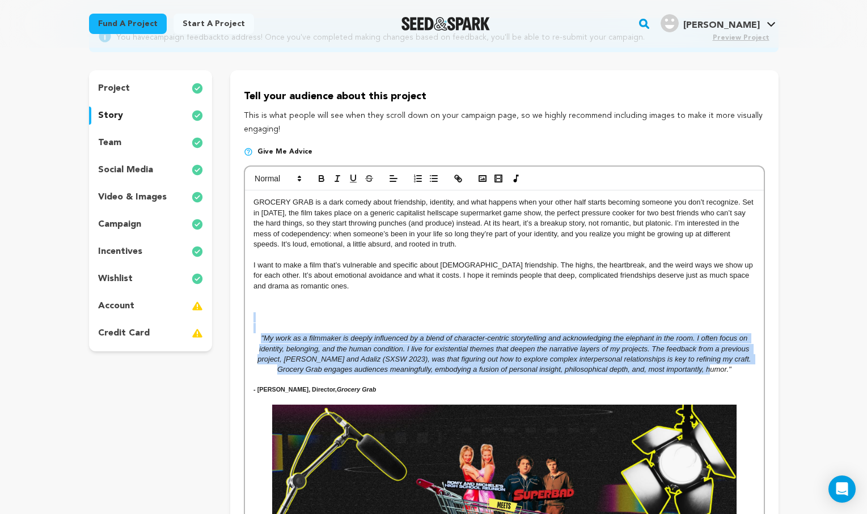
drag, startPoint x: 728, startPoint y: 368, endPoint x: 328, endPoint y: 317, distance: 403.0
copy div ""My work as a filmmaker is deeply influenced by a blend of character-centric st…"
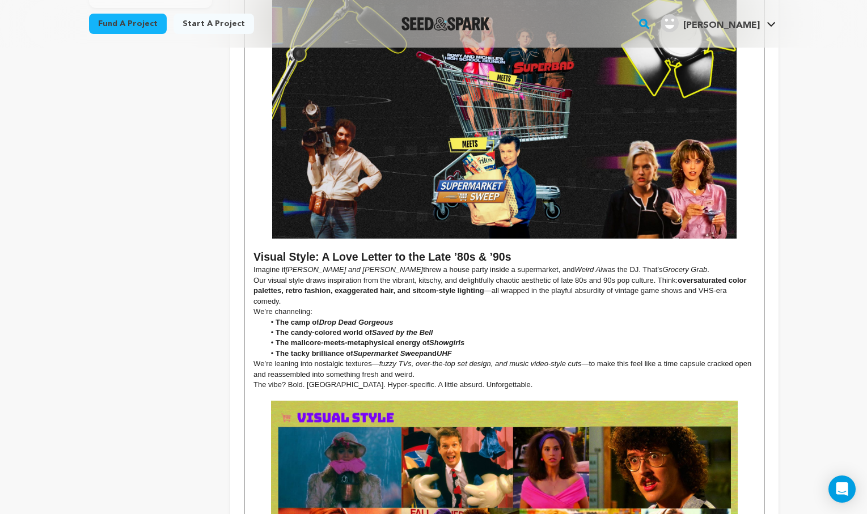
scroll to position [484, 0]
drag, startPoint x: 505, startPoint y: 265, endPoint x: 533, endPoint y: 264, distance: 27.8
click at [533, 265] on p "Imagine if Romy and Michele threw a house party inside a supermarket, and Weird…" at bounding box center [503, 270] width 501 height 10
drag, startPoint x: 647, startPoint y: 265, endPoint x: 575, endPoint y: 262, distance: 72.1
click at [575, 265] on p "Imagine if Romy and Michele threw a house party inside a supermarket, and McLov…" at bounding box center [503, 270] width 501 height 10
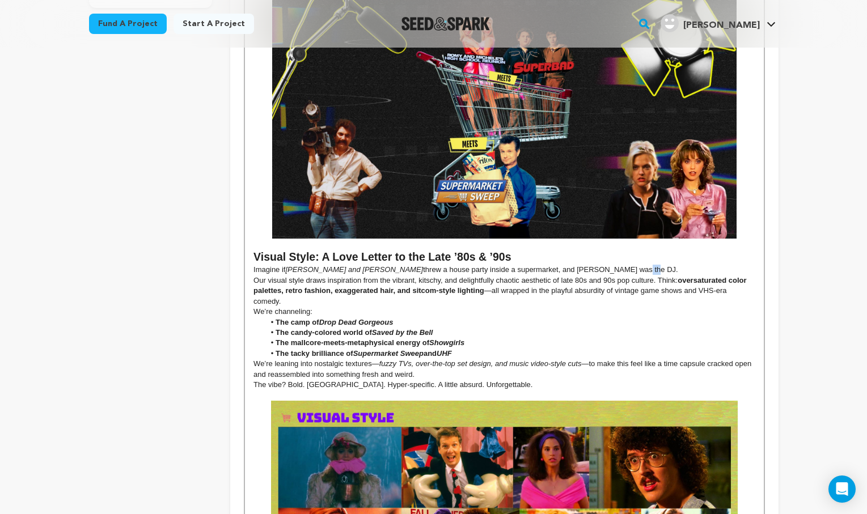
drag, startPoint x: 573, startPoint y: 264, endPoint x: 560, endPoint y: 263, distance: 12.5
click at [560, 265] on p "Imagine if Romy and Michele threw a house party inside a supermarket, and McLov…" at bounding box center [503, 270] width 501 height 10
click at [442, 276] on p "Our visual style draws inspiration from the vibrant, kitschy, and delightfully …" at bounding box center [503, 291] width 501 height 31
click at [517, 276] on p "Our visual style draws inspiration from the vibrant, campy and delightfully cha…" at bounding box center [503, 291] width 501 height 31
click at [605, 276] on p "Our visual style draws inspiration from the vibrant, campy, and delightfully he…" at bounding box center [503, 291] width 501 height 31
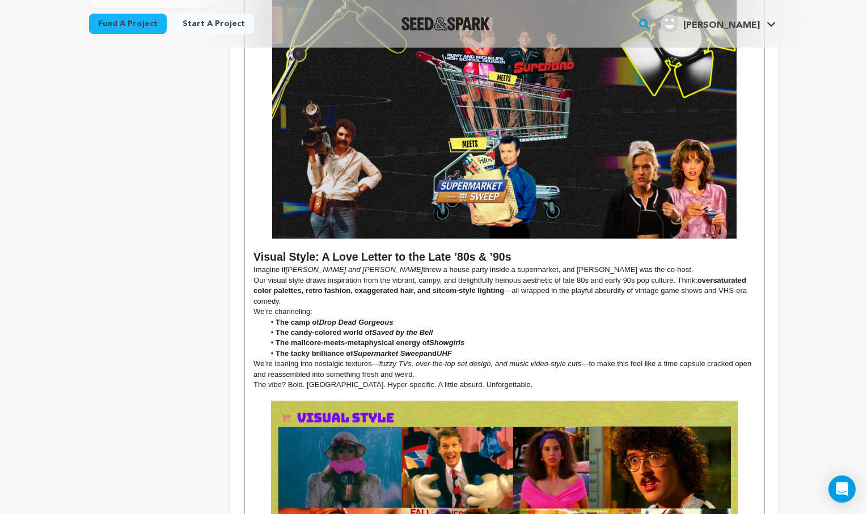
click at [632, 276] on p "Our visual style draws inspiration from the vibrant, campy, and delightfully he…" at bounding box center [503, 291] width 501 height 31
click at [511, 287] on p "Our visual style draws inspiration from the vibrant, campy, and delightfully he…" at bounding box center [503, 291] width 501 height 31
drag, startPoint x: 551, startPoint y: 285, endPoint x: 504, endPoint y: 286, distance: 46.5
click at [504, 286] on p "Our visual style draws inspiration from the vibrant, campy, and delightfully he…" at bounding box center [503, 291] width 501 height 31
drag, startPoint x: 508, startPoint y: 288, endPoint x: 551, endPoint y: 290, distance: 42.6
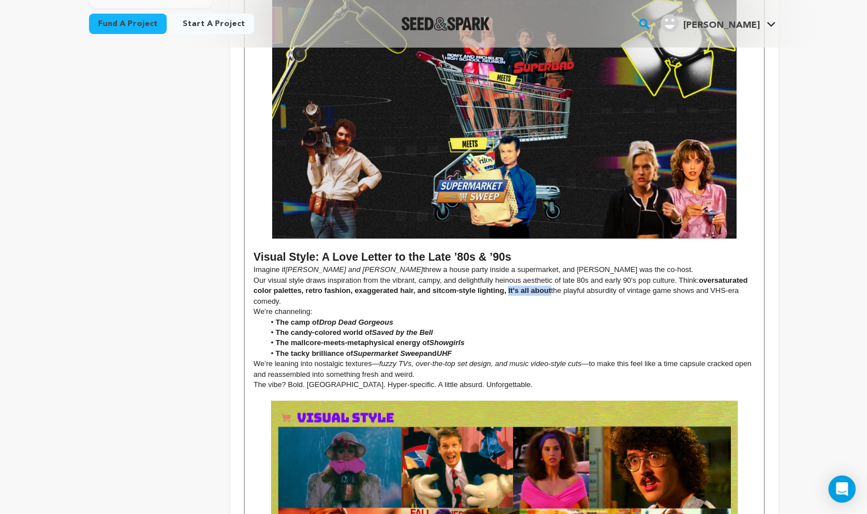
click at [551, 290] on strong "oversaturated color palettes, retro fashion, exaggerated hair, and sitcom-style…" at bounding box center [501, 285] width 496 height 19
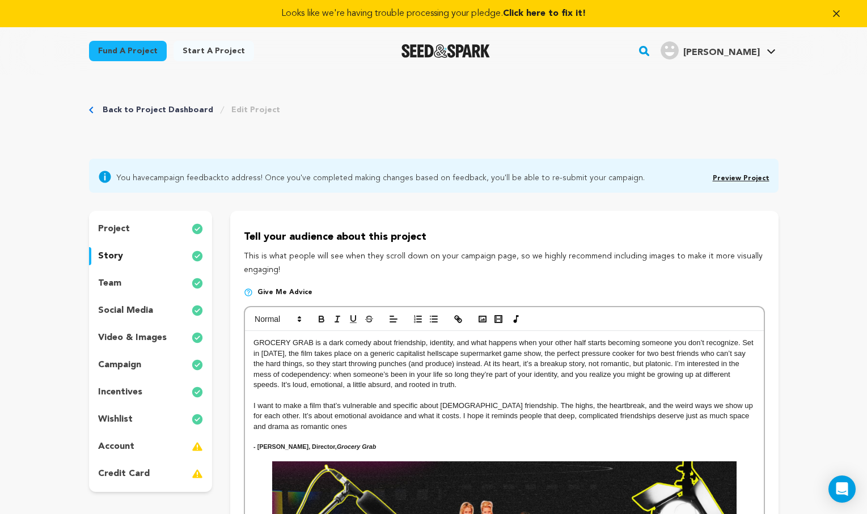
scroll to position [0, 0]
click at [323, 315] on icon "button" at bounding box center [321, 319] width 10 height 10
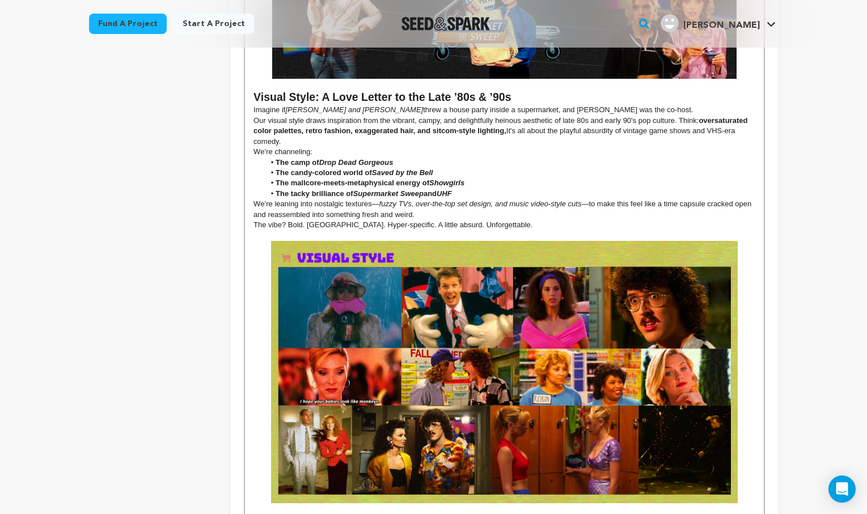
scroll to position [640, 0]
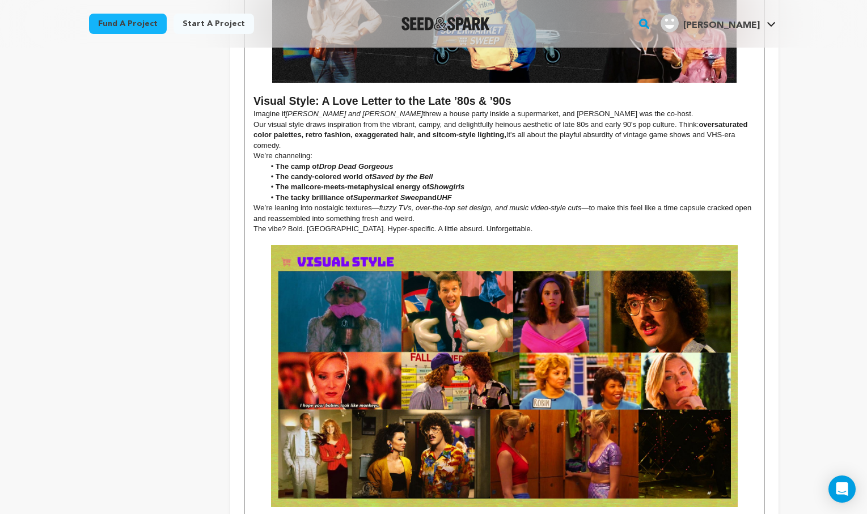
click at [603, 172] on li "The candy-colored world of Saved by the Bell" at bounding box center [510, 177] width 490 height 10
drag, startPoint x: 507, startPoint y: 130, endPoint x: 678, endPoint y: 118, distance: 170.5
click at [678, 120] on p "Our visual style draws inspiration from the vibrant, campy, and delightfully he…" at bounding box center [503, 135] width 501 height 31
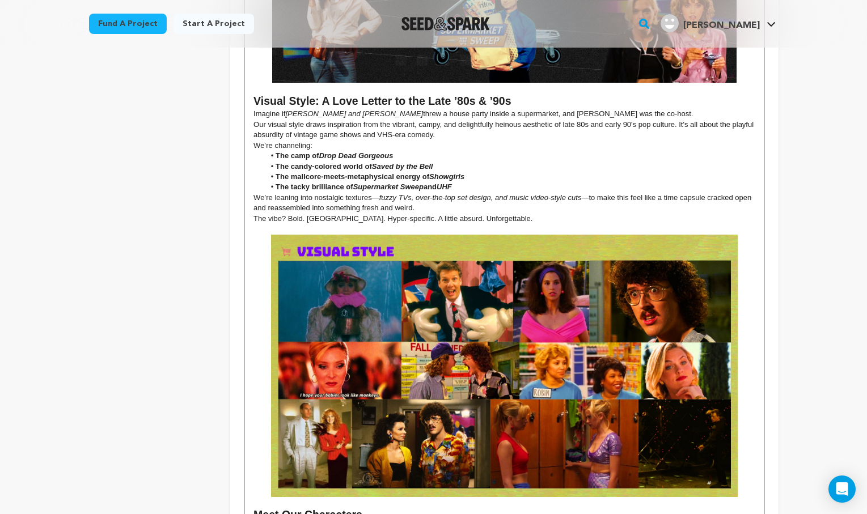
click at [320, 127] on p "Our visual style draws inspiration from the vibrant, campy, and delightfully he…" at bounding box center [503, 130] width 501 height 21
click at [350, 129] on p "Our visual style draws inspiration from the vibrant, campy, and delightfully he…" at bounding box center [503, 130] width 501 height 21
click at [397, 130] on p "Our visual style draws inspiration from the vibrant, campy, and delightfully he…" at bounding box center [503, 130] width 501 height 21
click at [423, 128] on p "Our visual style draws inspiration from the vibrant, campy, and delightfully he…" at bounding box center [503, 130] width 501 height 21
click at [495, 144] on p "We’re channeling:" at bounding box center [503, 146] width 501 height 10
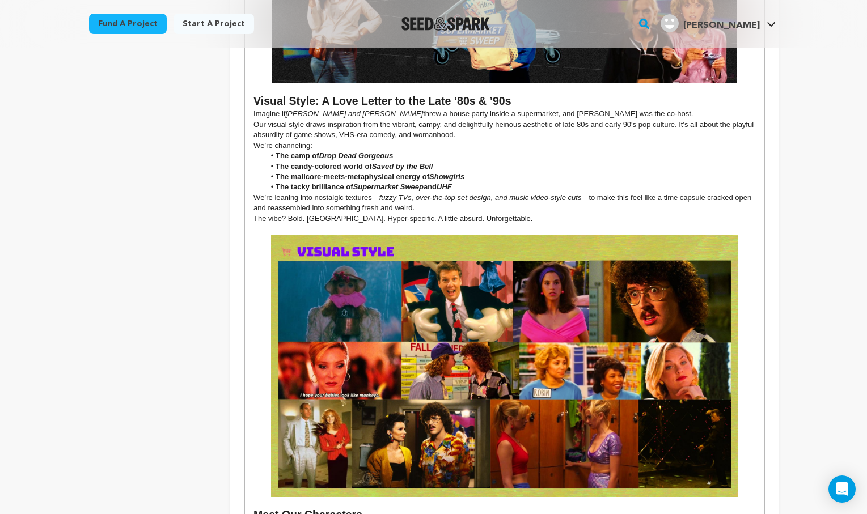
click at [395, 151] on li "The camp of Drop Dead Gorgeous" at bounding box center [510, 156] width 490 height 10
click at [464, 172] on em "Showgirls" at bounding box center [446, 176] width 35 height 9
drag, startPoint x: 657, startPoint y: 168, endPoint x: 469, endPoint y: 170, distance: 187.7
click at [469, 172] on li "The mallcore-meets-metaphysical energy of Showgirls (no nudity tho, you will ha…" at bounding box center [510, 177] width 490 height 10
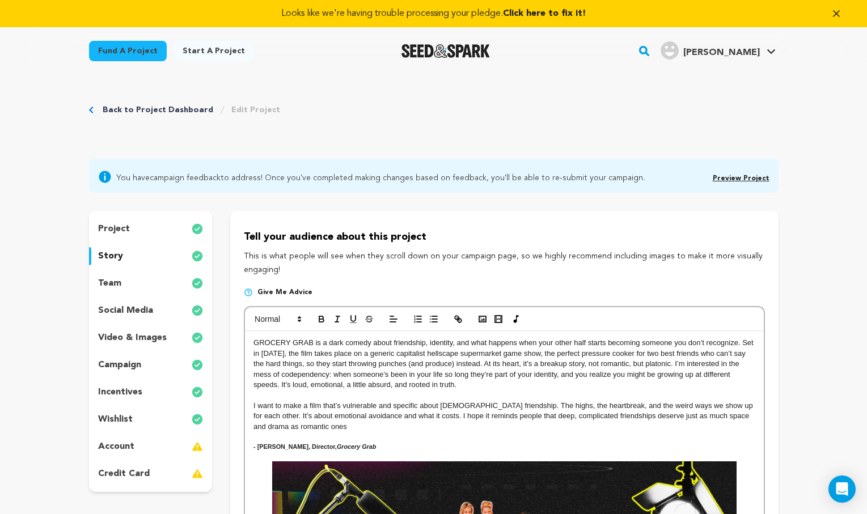
scroll to position [0, 0]
click at [336, 319] on icon "button" at bounding box center [337, 319] width 10 height 10
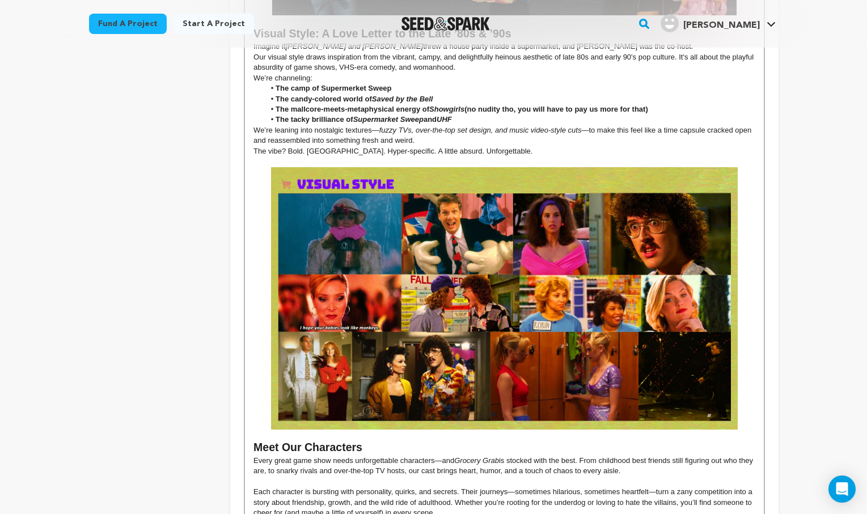
scroll to position [705, 0]
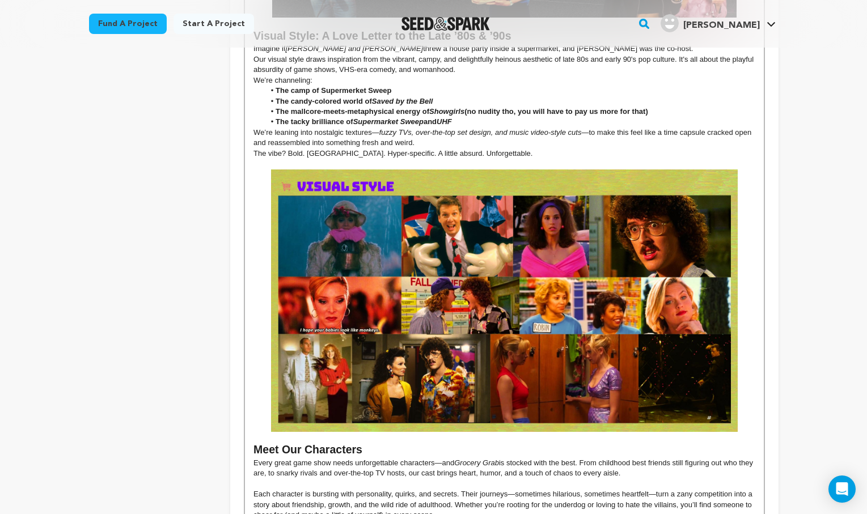
click at [721, 107] on li "The mallcore-meets-metaphysical energy of Showgirls (no nudity tho, you will ha…" at bounding box center [510, 112] width 490 height 10
drag, startPoint x: 460, startPoint y: 114, endPoint x: 356, endPoint y: 115, distance: 104.3
click at [356, 117] on li "The tacky brilliance of Supermarket Sweep and UHF" at bounding box center [510, 122] width 490 height 10
drag, startPoint x: 424, startPoint y: 114, endPoint x: 355, endPoint y: 115, distance: 68.6
click at [355, 117] on li "The tacky brilliance of The Banger sisters" at bounding box center [510, 122] width 490 height 10
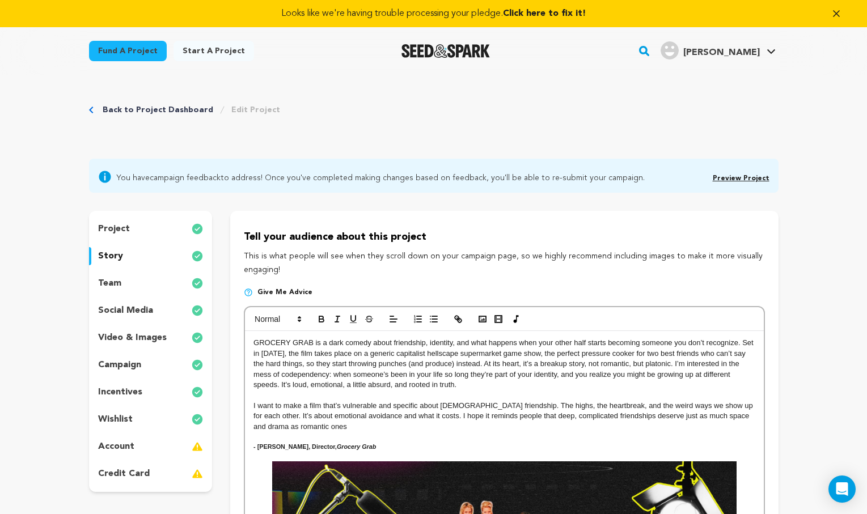
scroll to position [0, 0]
click at [342, 318] on icon "button" at bounding box center [337, 319] width 10 height 10
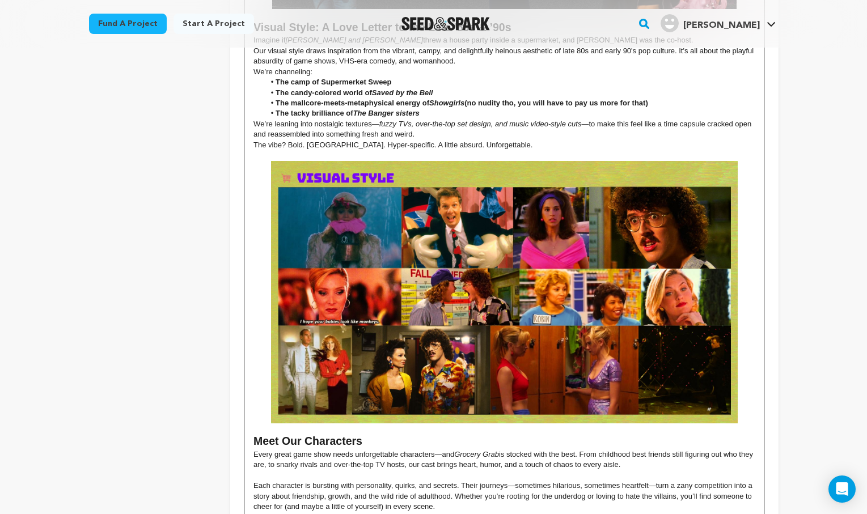
scroll to position [713, 0]
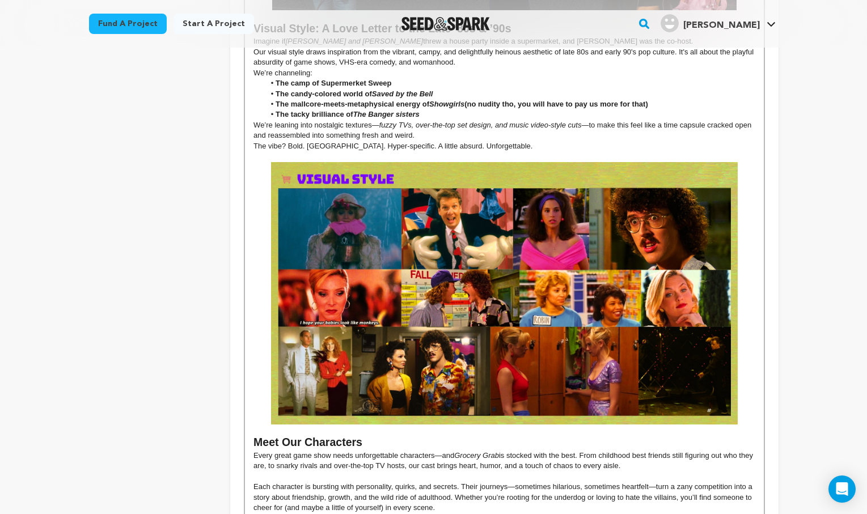
click at [401, 110] on em "The Banger sisters" at bounding box center [386, 114] width 66 height 9
click at [442, 125] on p "We’re leaning into nostalgic textures— fuzzy TVs, over-the-top set design, and …" at bounding box center [503, 130] width 501 height 21
drag, startPoint x: 492, startPoint y: 119, endPoint x: 578, endPoint y: 115, distance: 86.8
click at [578, 121] on em "fuzzy TVs, over-the-top set design, and music video-style cuts" at bounding box center [480, 125] width 202 height 9
click at [430, 100] on strong "The mallcore-meets-metaphysical energy of Showgirls (no nudity tho, you will ha…" at bounding box center [462, 104] width 373 height 9
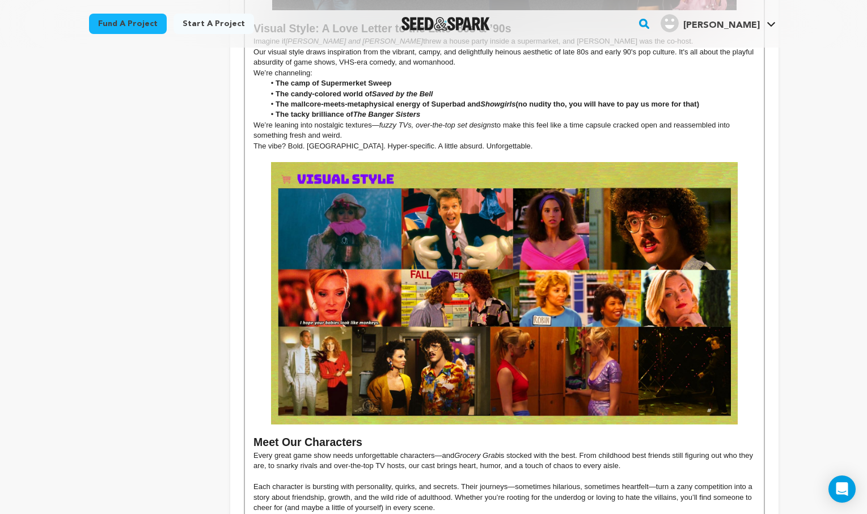
click at [568, 100] on strong "The mallcore-meets-metaphysical energy of Superbad and Showgirls (no nudity tho…" at bounding box center [488, 104] width 424 height 9
click at [713, 100] on strong "The mallcore-meets-metaphysical energy of Superbad and Showgirls (no nudity tho…" at bounding box center [494, 104] width 437 height 9
click at [746, 111] on li "The tacky brilliance of The Banger Sisters" at bounding box center [510, 114] width 490 height 10
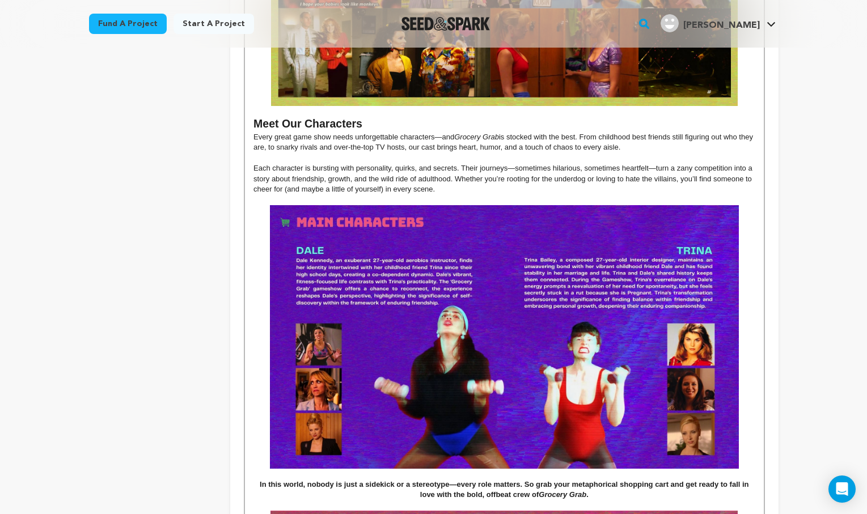
scroll to position [1040, 0]
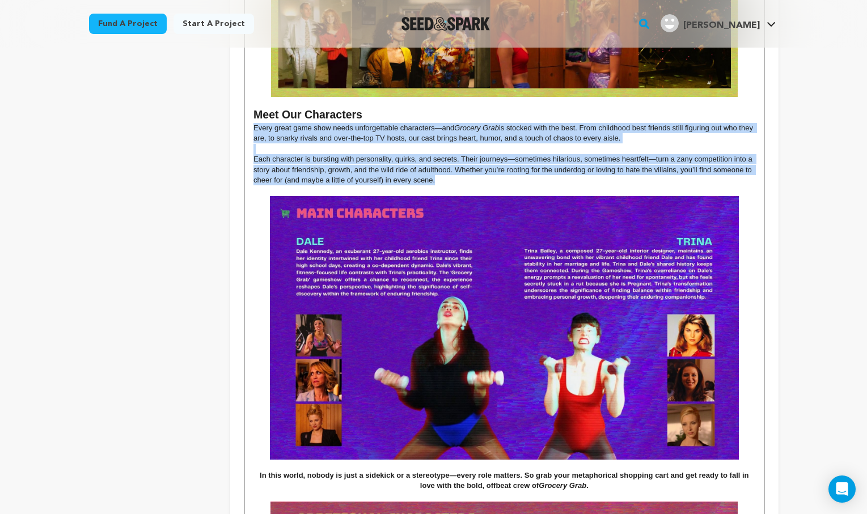
drag, startPoint x: 451, startPoint y: 168, endPoint x: 252, endPoint y: 119, distance: 204.9
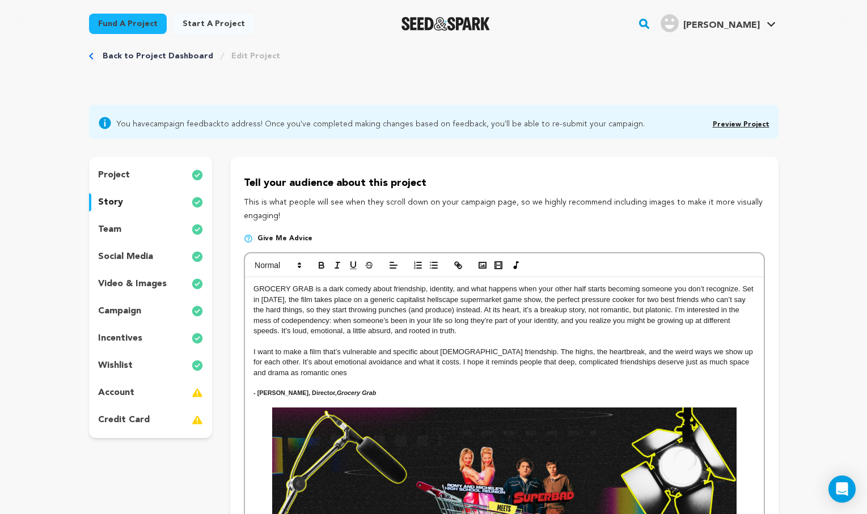
scroll to position [58, 0]
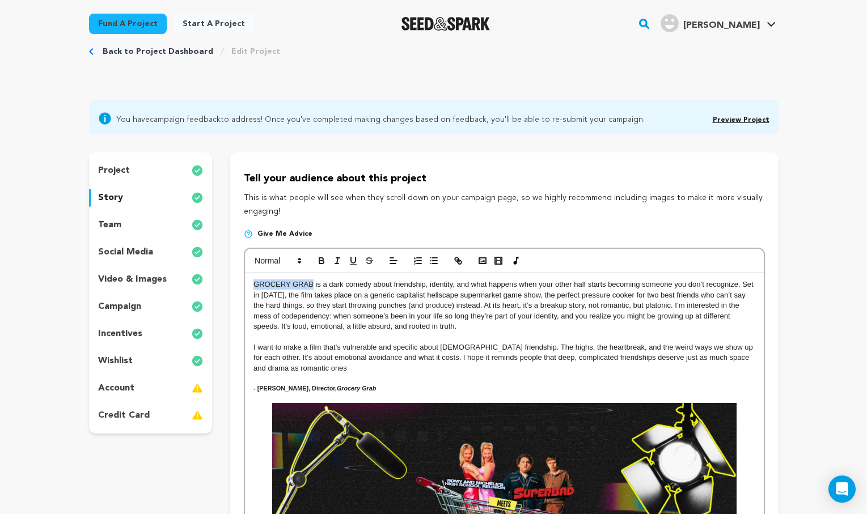
drag, startPoint x: 314, startPoint y: 284, endPoint x: 255, endPoint y: 280, distance: 58.5
click at [255, 280] on p "GROCERY GRAB is a dark comedy about friendship, identity, and what happens when…" at bounding box center [503, 306] width 501 height 52
click at [324, 260] on icon "button" at bounding box center [321, 261] width 10 height 10
click at [373, 375] on p at bounding box center [503, 379] width 501 height 10
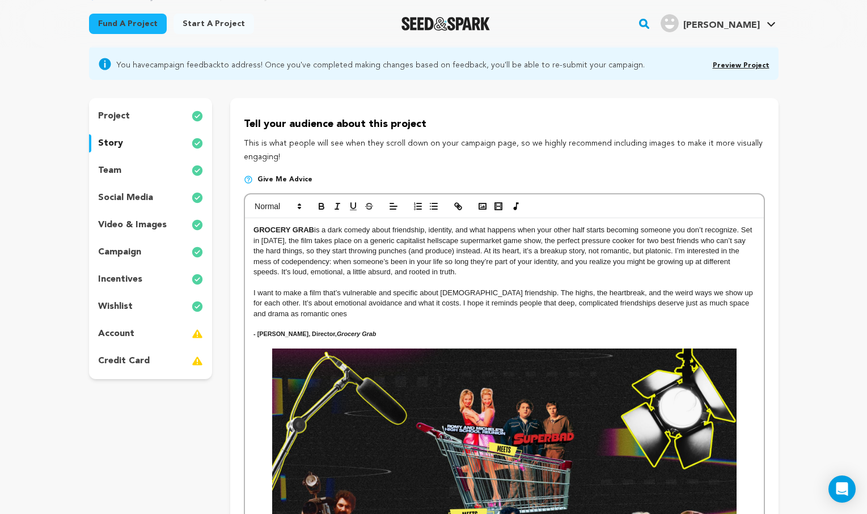
scroll to position [114, 0]
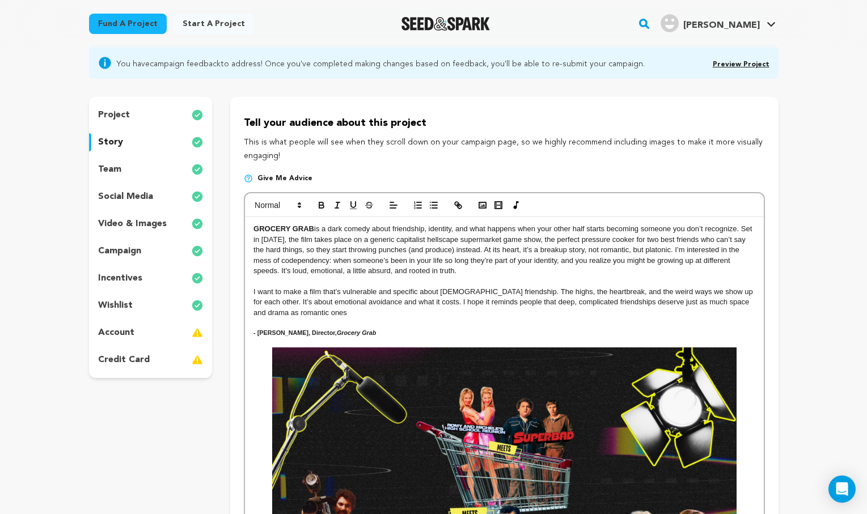
click at [426, 329] on h5 "- Dani Adaliz, Director, Grocery Grab" at bounding box center [503, 333] width 501 height 9
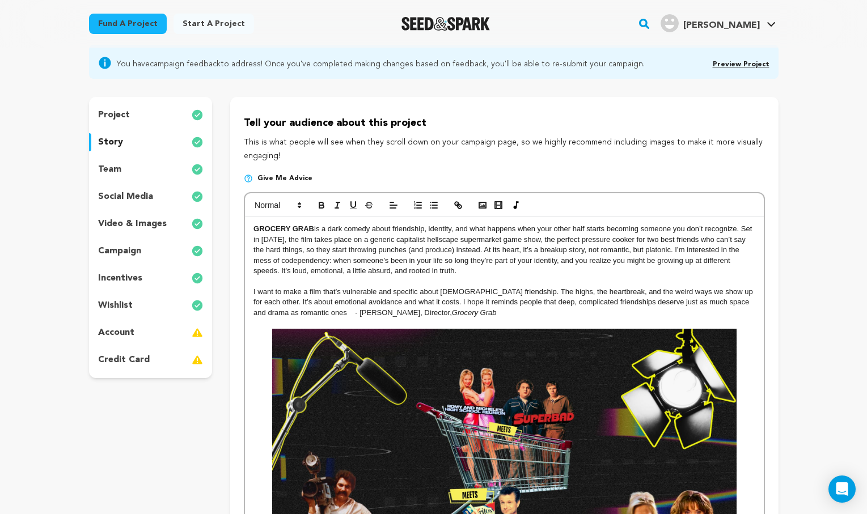
click at [306, 311] on p "I want to make a film that’s vulnerable and specific about female friendship. T…" at bounding box center [503, 302] width 501 height 31
drag, startPoint x: 432, startPoint y: 310, endPoint x: 310, endPoint y: 308, distance: 122.5
click at [310, 308] on p "I want to make a film that’s vulnerable and specific about female friendship. T…" at bounding box center [503, 302] width 501 height 31
click at [321, 206] on icon "button" at bounding box center [321, 205] width 10 height 10
click at [395, 234] on line at bounding box center [393, 234] width 6 height 0
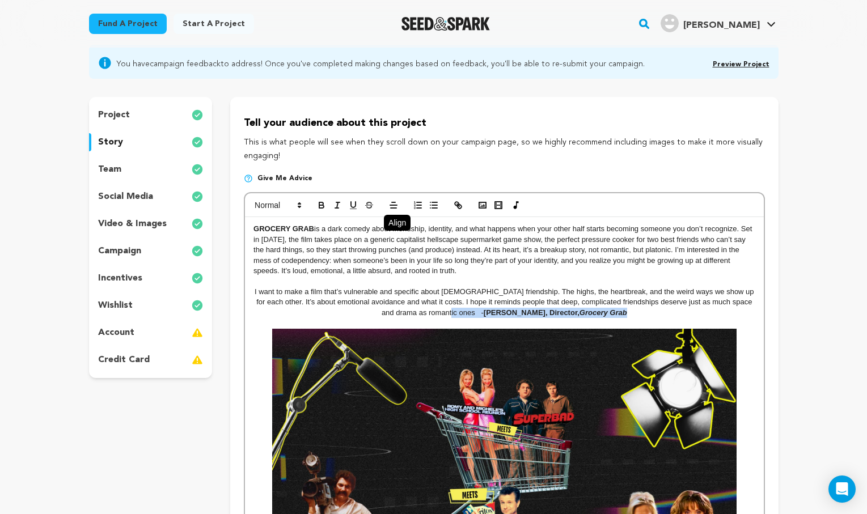
click at [376, 329] on img at bounding box center [504, 459] width 464 height 261
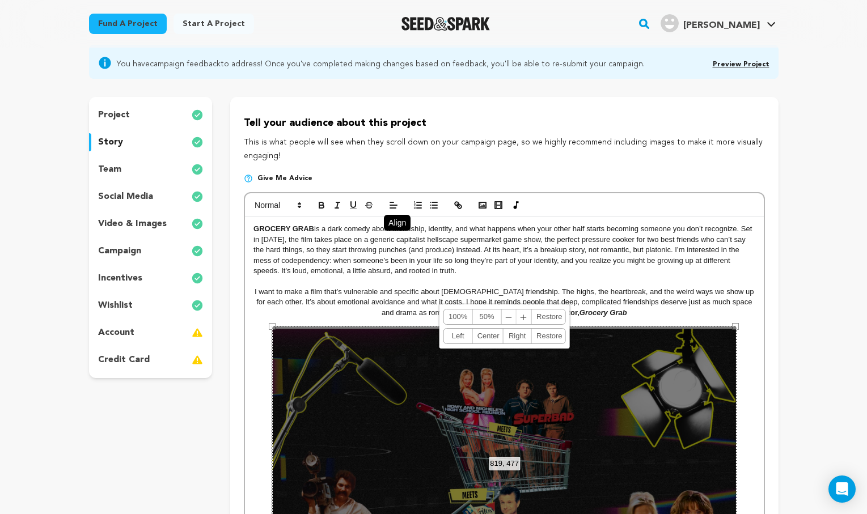
click at [709, 312] on p "I want to make a film that’s vulnerable and specific about female friendship. T…" at bounding box center [503, 302] width 501 height 31
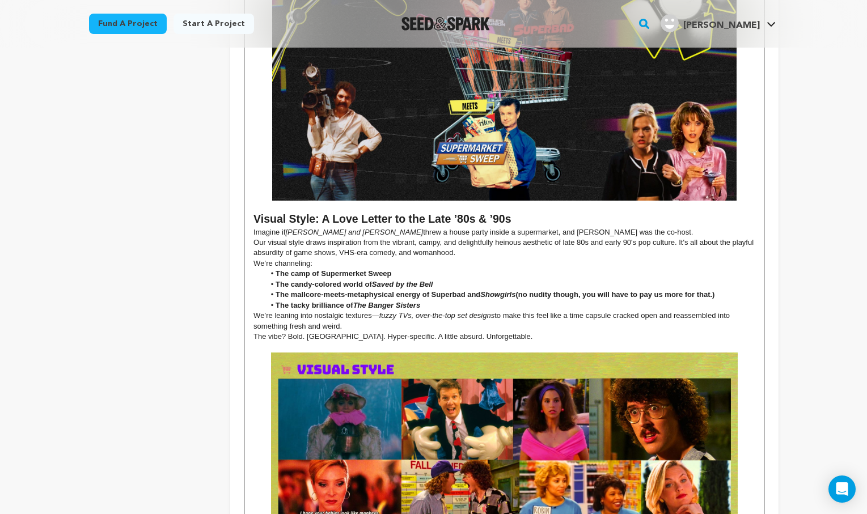
scroll to position [552, 0]
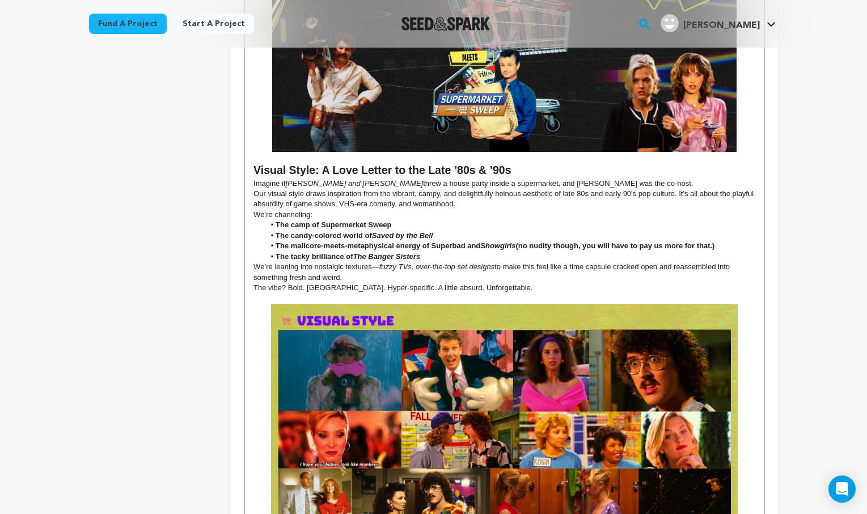
click at [322, 167] on h2 "Visual Style: A Love Letter to the Late ’80s & ’90s" at bounding box center [503, 171] width 501 height 16
click at [314, 167] on h2 "Visual Style- A Love Letter to the Late ’80s & ’90s" at bounding box center [503, 171] width 501 height 16
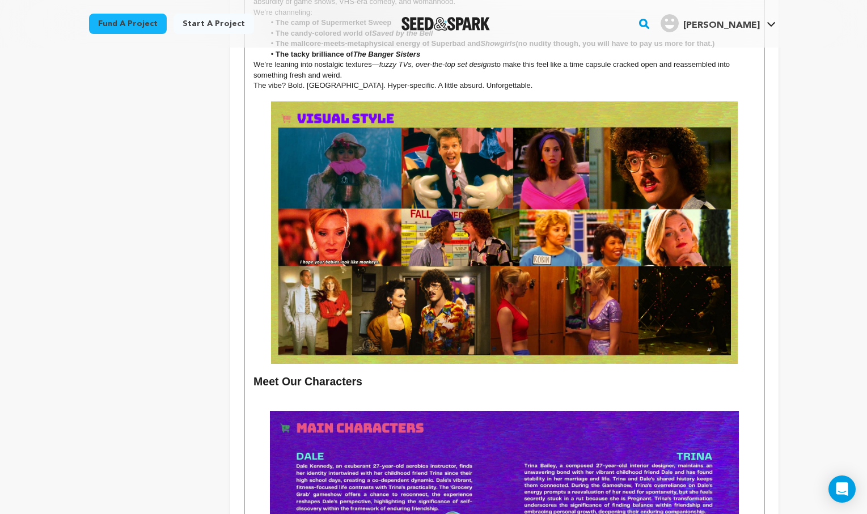
scroll to position [751, 0]
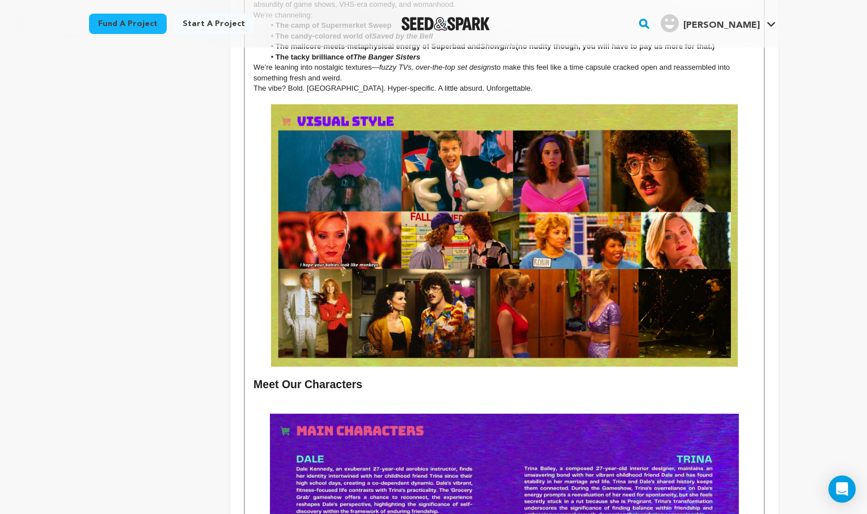
click at [490, 240] on img at bounding box center [504, 235] width 467 height 263
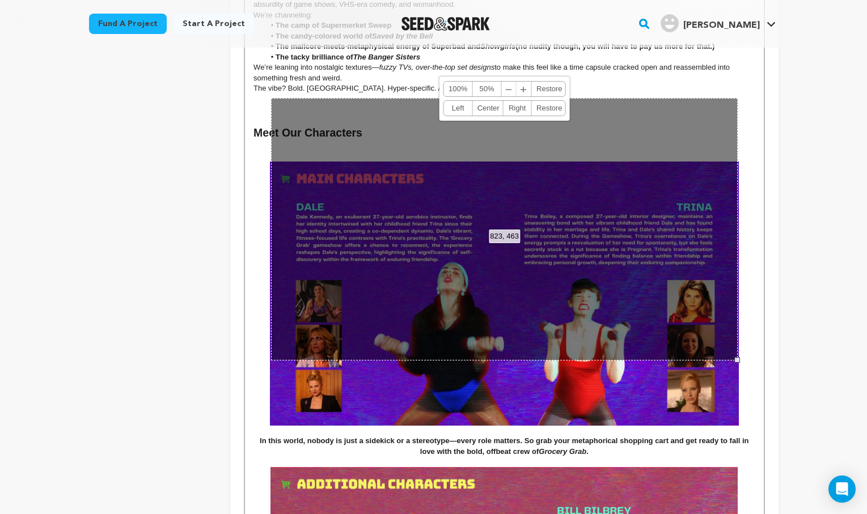
click at [570, 360] on img at bounding box center [504, 294] width 469 height 264
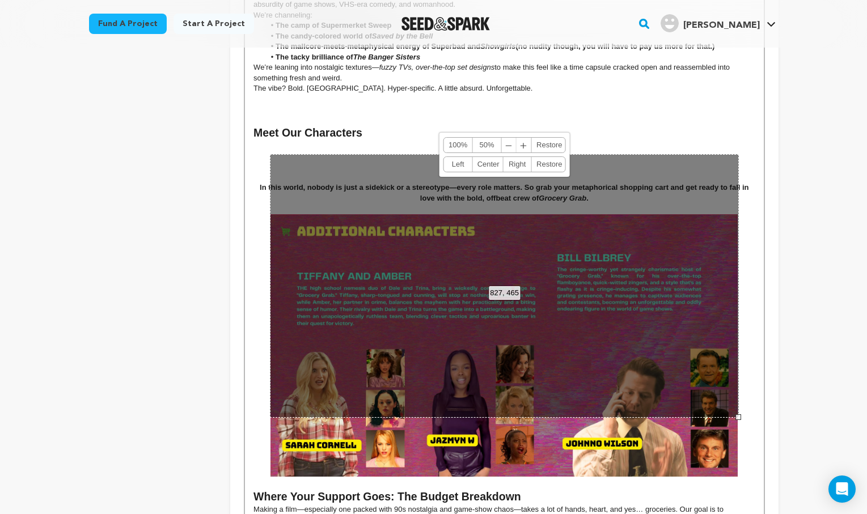
click at [553, 452] on img at bounding box center [503, 345] width 467 height 263
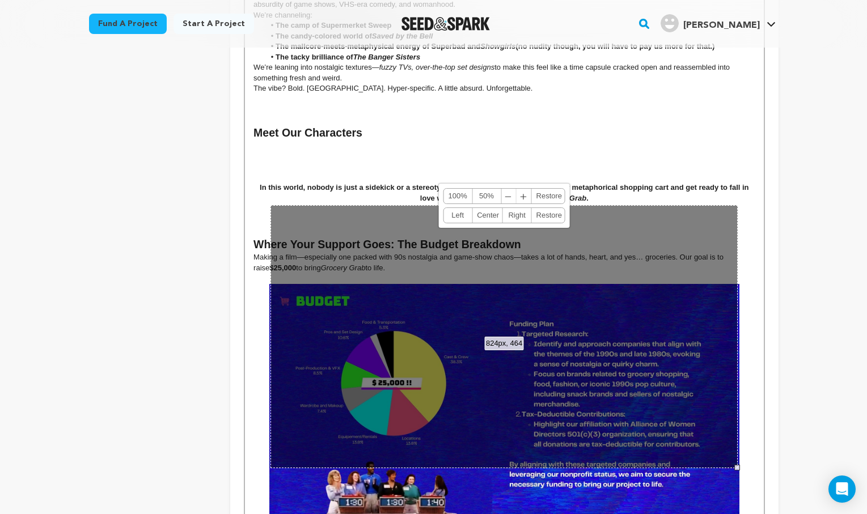
click at [688, 189] on p "In this world, nobody is just a sidekick or a stereotype—every role matters. So…" at bounding box center [503, 193] width 501 height 21
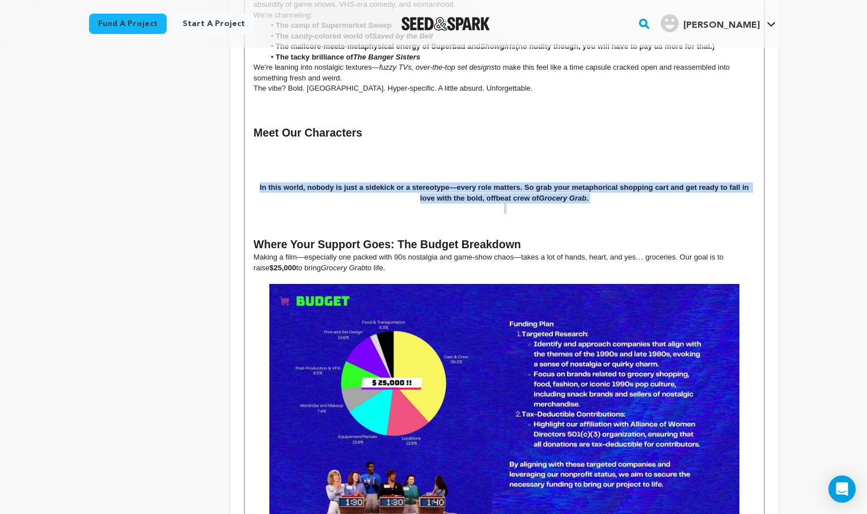
drag, startPoint x: 620, startPoint y: 194, endPoint x: 243, endPoint y: 175, distance: 377.0
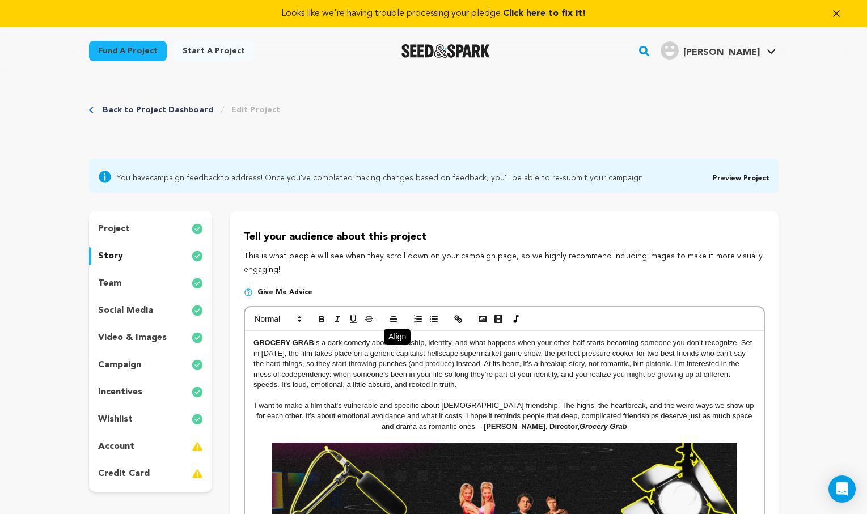
scroll to position [0, 0]
click at [395, 331] on icon at bounding box center [392, 333] width 9 height 9
click at [320, 316] on icon "button" at bounding box center [321, 317] width 4 height 3
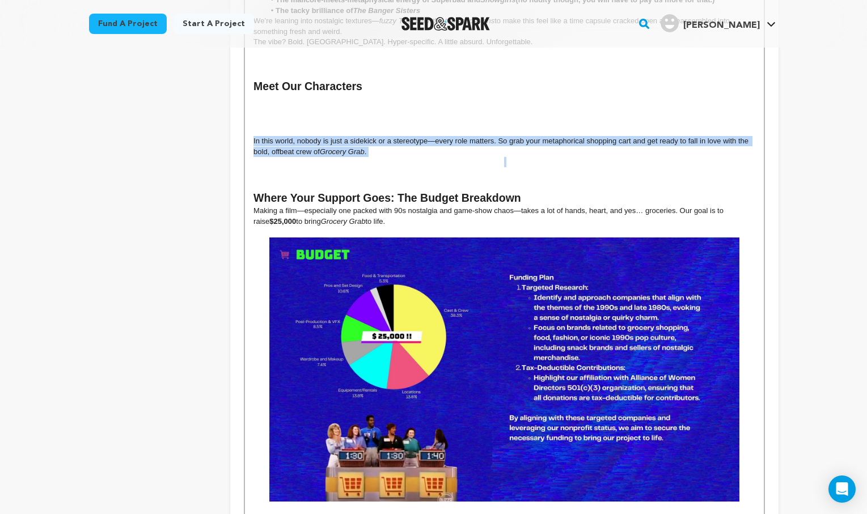
scroll to position [782, 0]
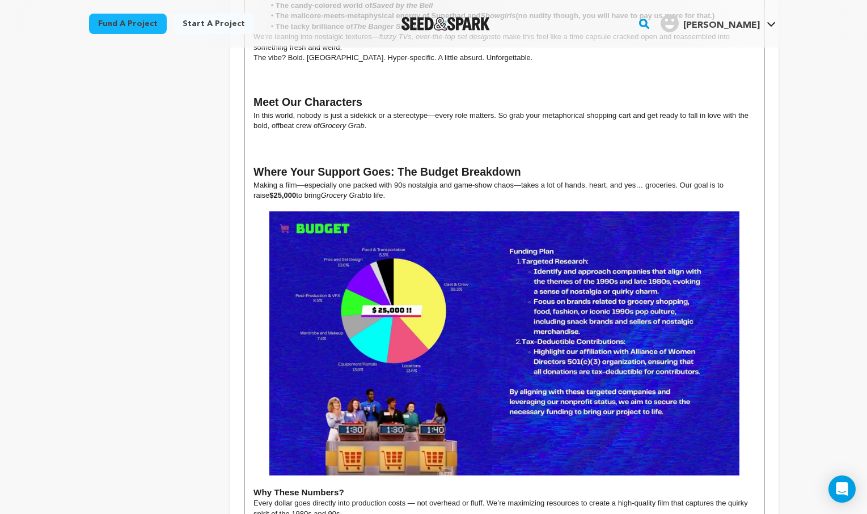
click at [379, 95] on h2 "Meet Our Characters" at bounding box center [503, 103] width 501 height 16
click at [459, 152] on h3 at bounding box center [503, 158] width 501 height 12
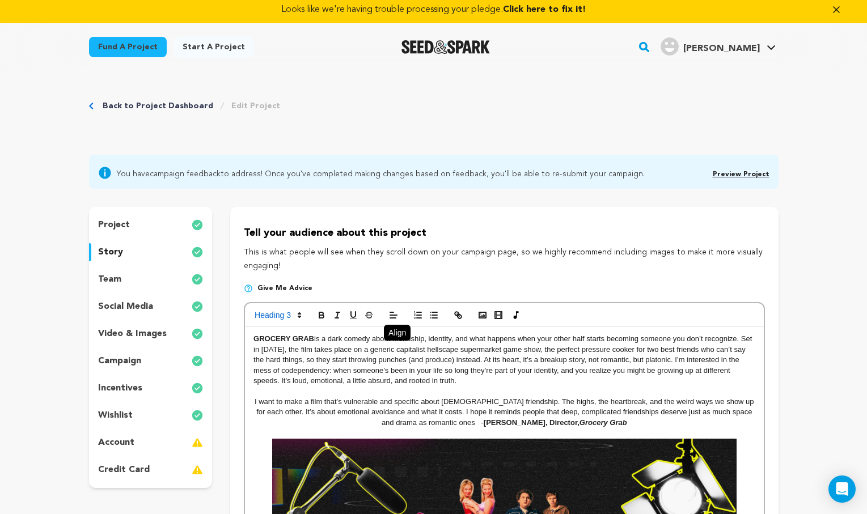
scroll to position [5, 0]
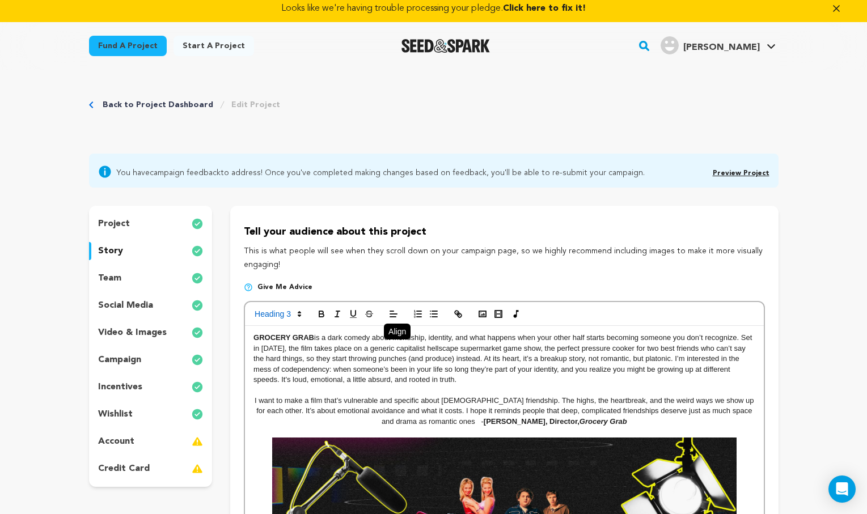
click at [763, 174] on link "Preview Project" at bounding box center [741, 173] width 57 height 7
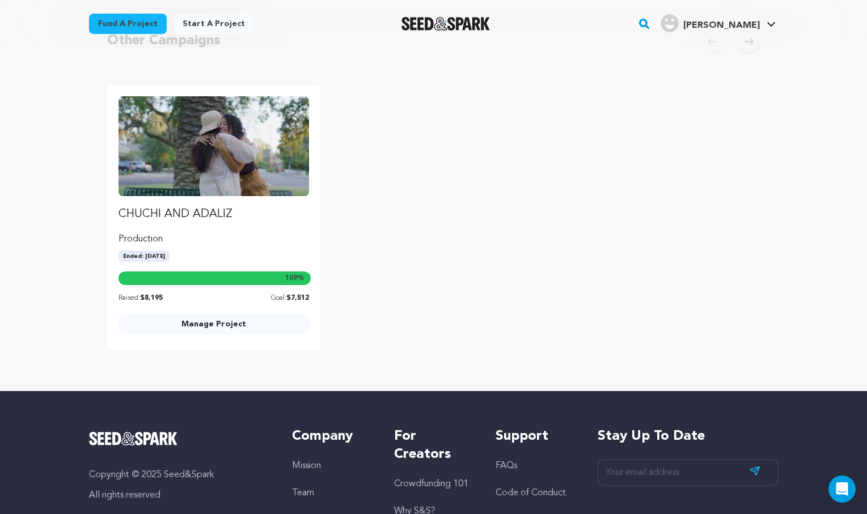
scroll to position [2654, 0]
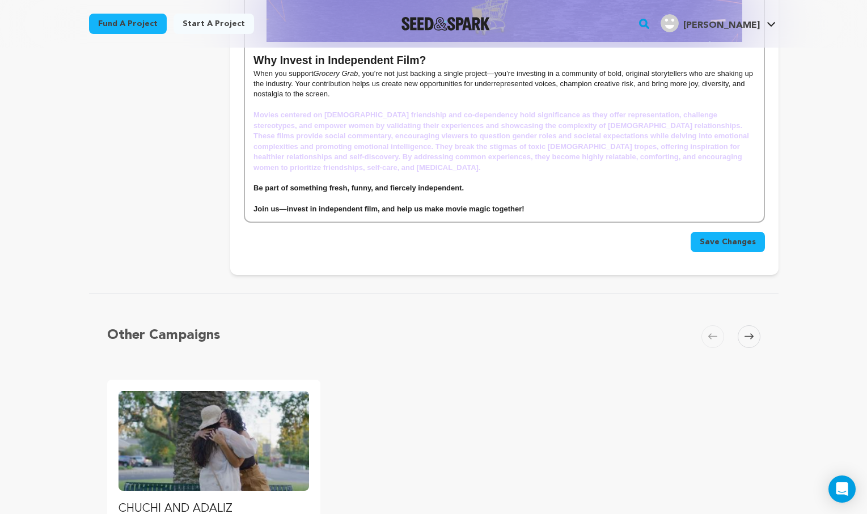
click at [716, 232] on button "Save Changes" at bounding box center [728, 242] width 74 height 20
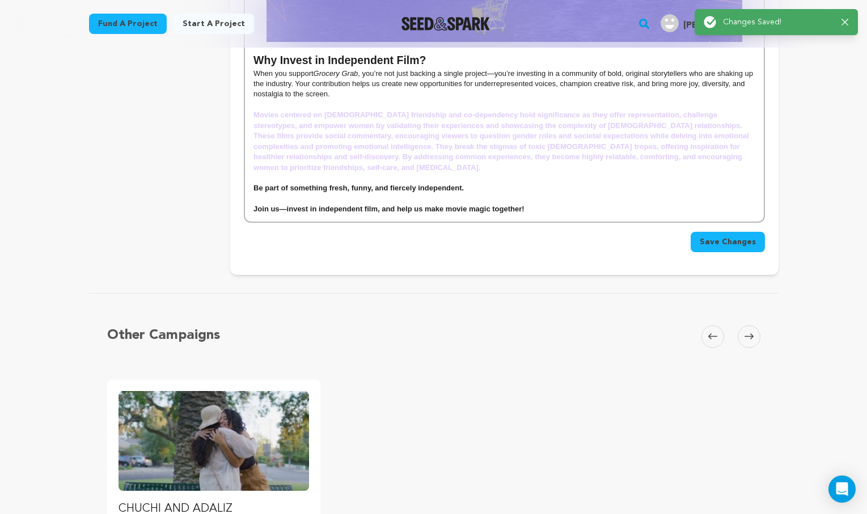
scroll to position [0, 0]
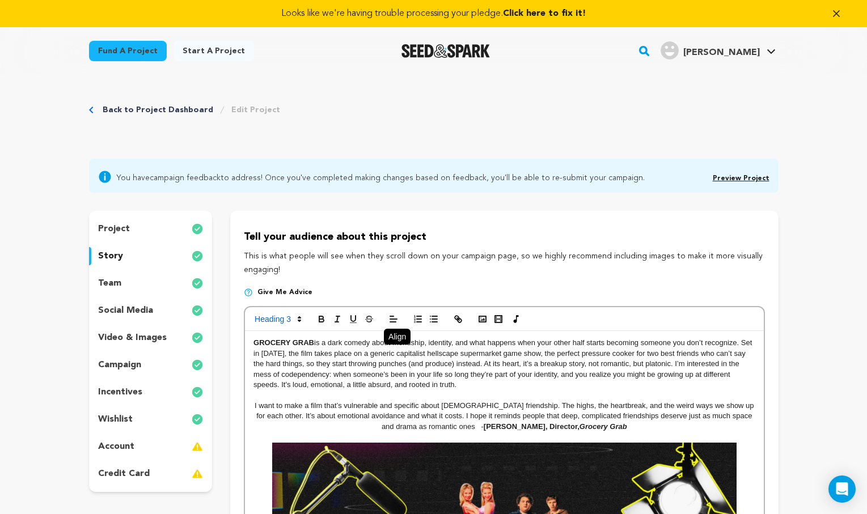
click at [837, 12] on icon "button" at bounding box center [837, 14] width 6 height 6
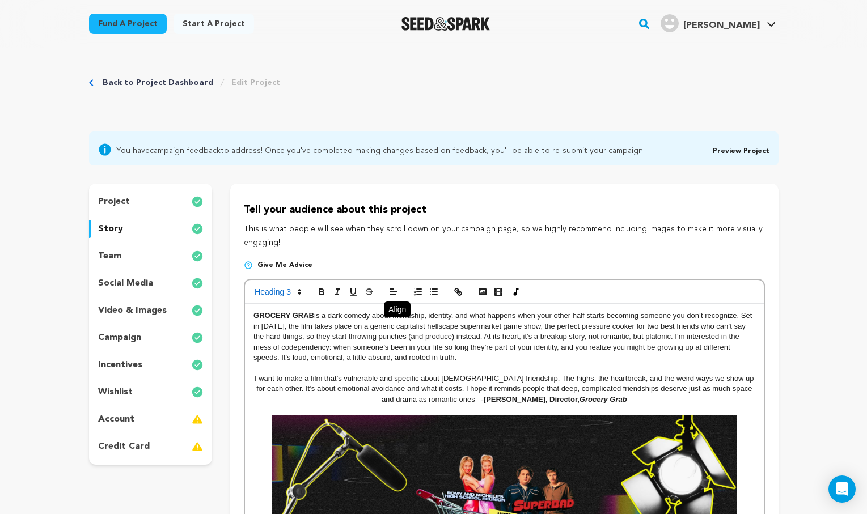
click at [676, 356] on p "GROCERY GRAB is a dark comedy about friendship, identity, and what happens when…" at bounding box center [503, 337] width 501 height 52
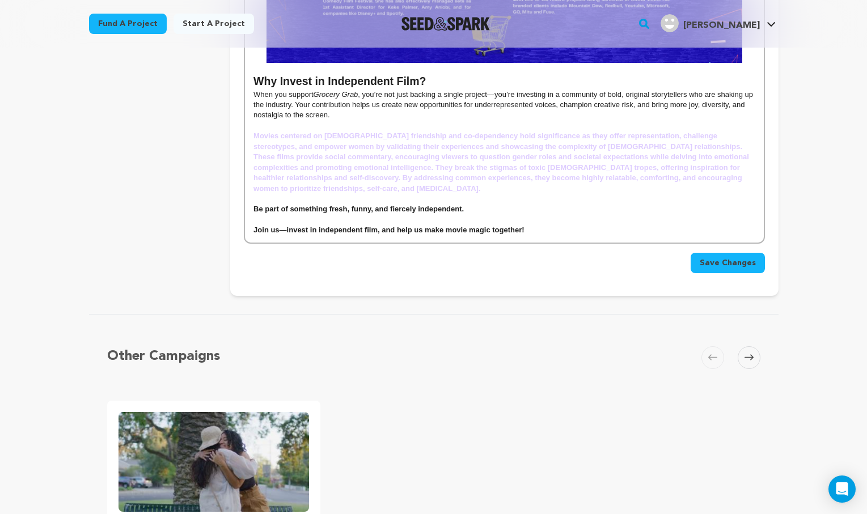
scroll to position [2586, 0]
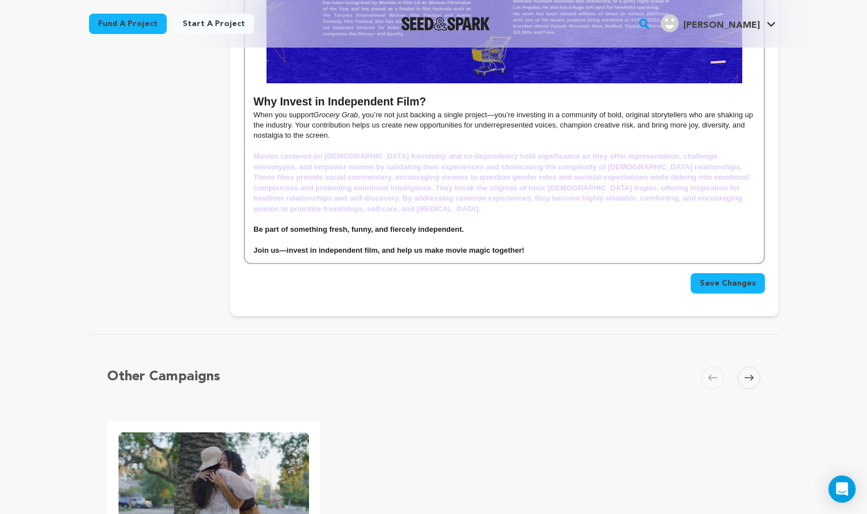
click at [730, 278] on span "Save Changes" at bounding box center [728, 283] width 56 height 11
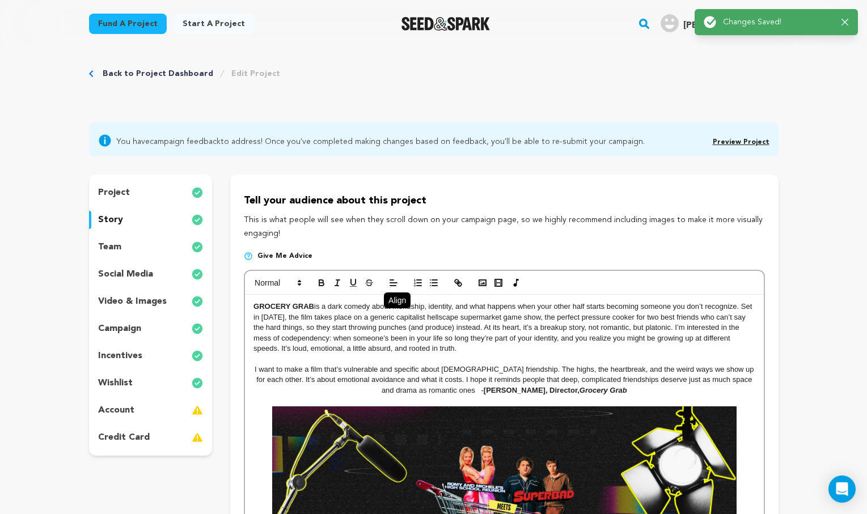
scroll to position [0, 0]
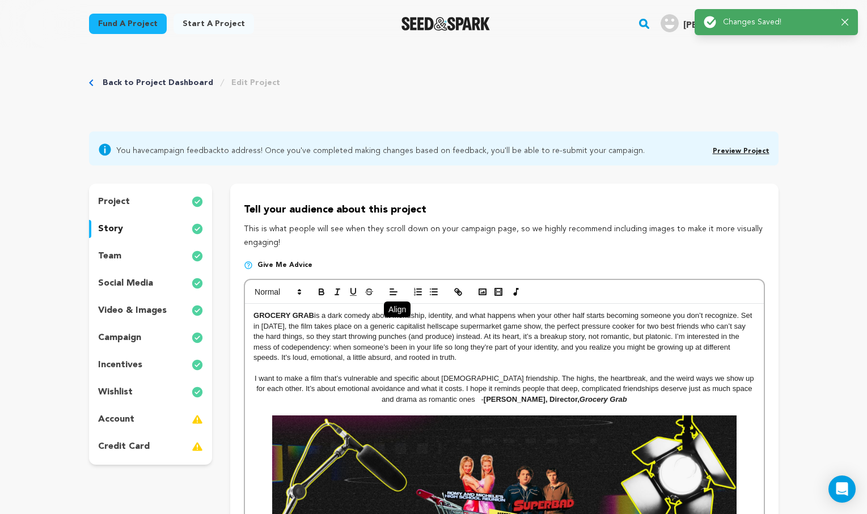
click at [849, 16] on div "Success: Info: Warning: Error: Changes Saved! Close notification" at bounding box center [776, 22] width 163 height 26
click at [840, 24] on div "Success: Info: Warning: Error: Changes Saved! Close notification" at bounding box center [776, 22] width 145 height 12
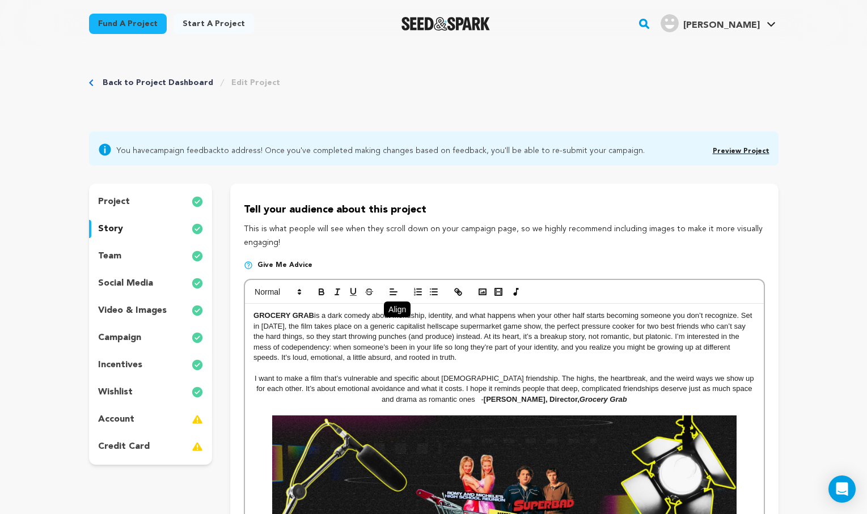
click at [845, 22] on div "Success: Info: Warning: Error: Changes Saved! Close notification" at bounding box center [776, 22] width 155 height 25
click at [754, 153] on link "Preview Project" at bounding box center [741, 151] width 57 height 7
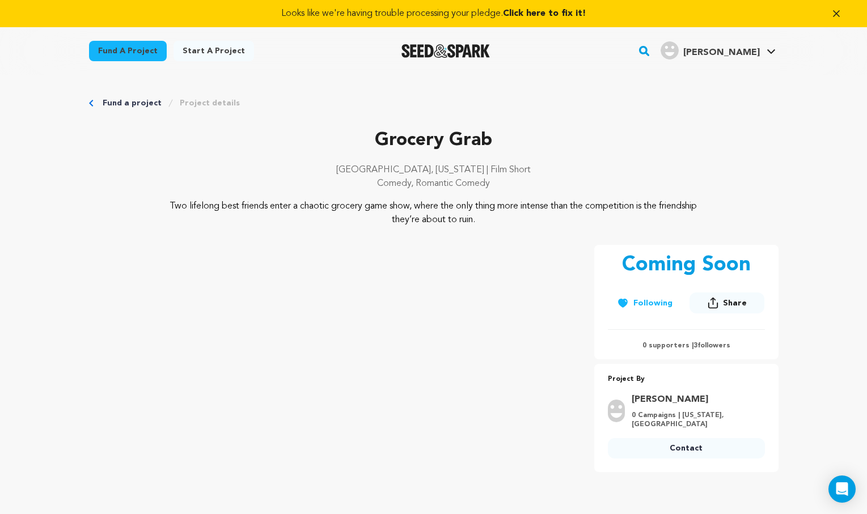
click at [131, 102] on link "Fund a project" at bounding box center [132, 103] width 59 height 11
